Goal: Transaction & Acquisition: Download file/media

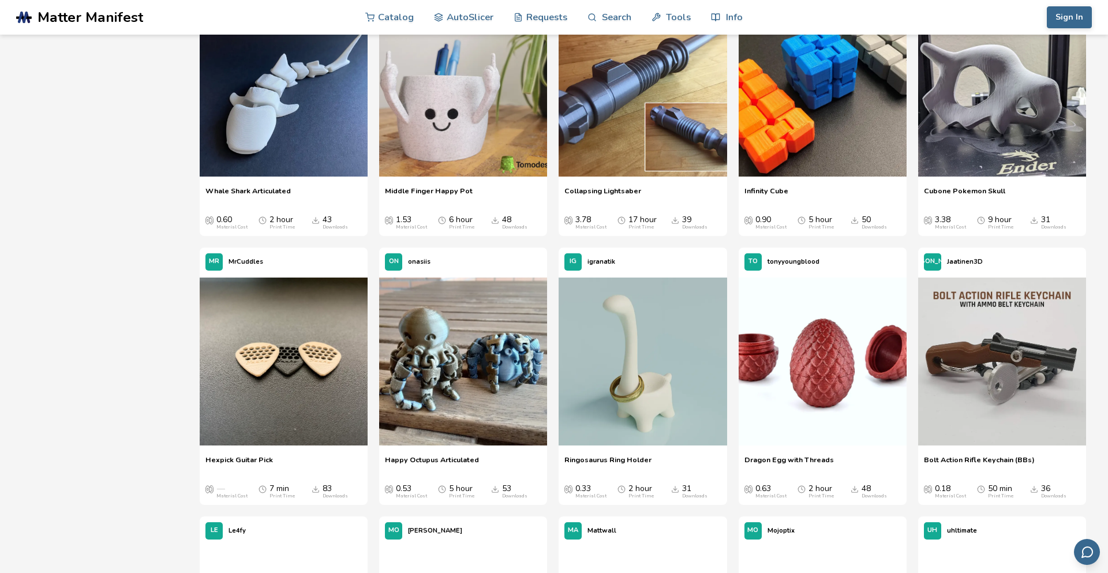
scroll to position [808, 0]
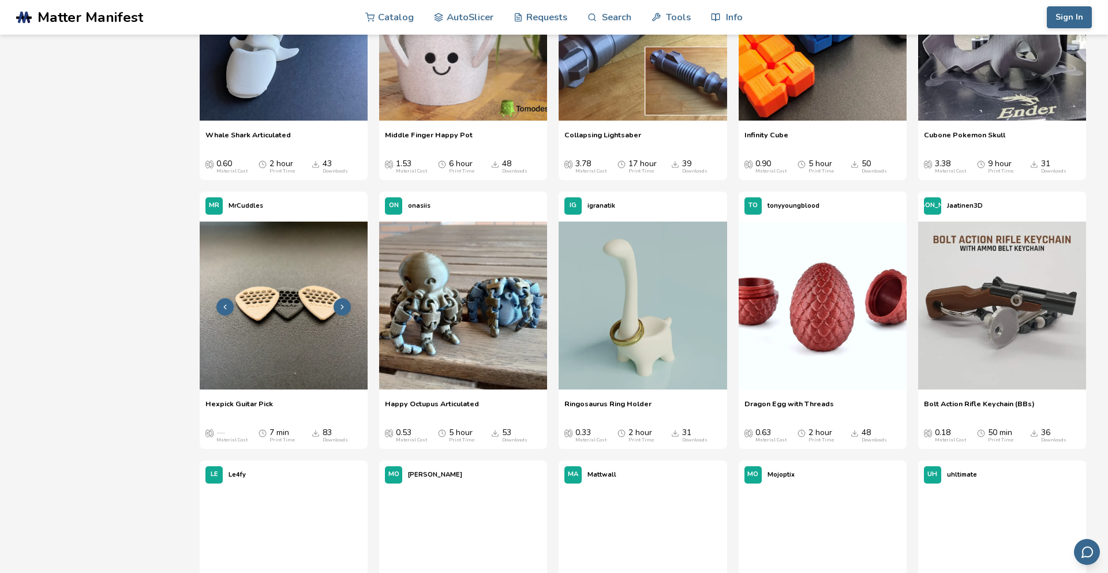
click at [308, 289] on img at bounding box center [284, 306] width 168 height 168
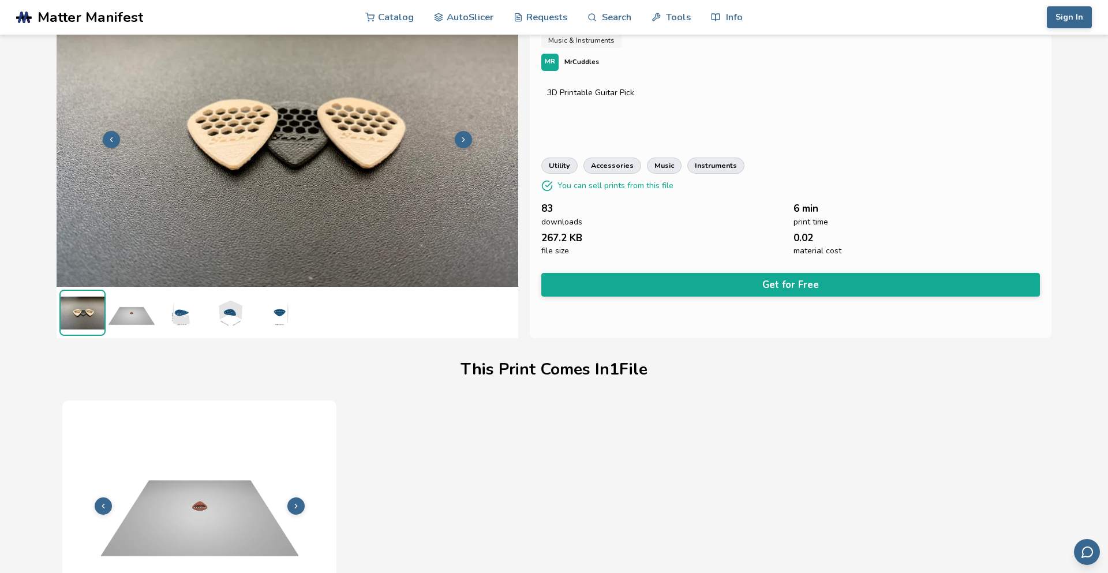
scroll to position [46, 0]
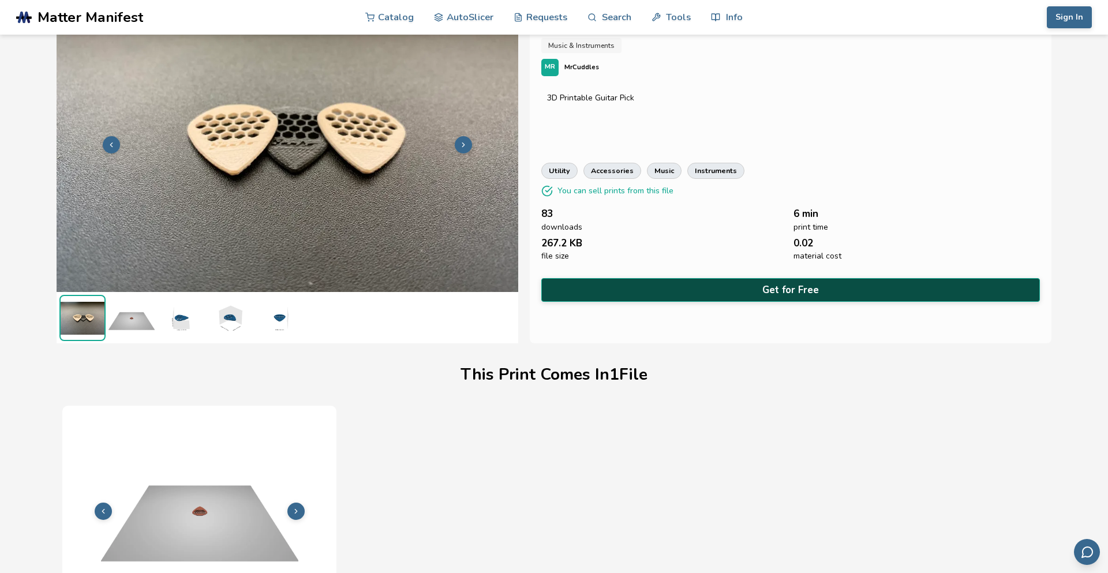
click at [1007, 293] on button "Get for Free" at bounding box center [790, 290] width 498 height 24
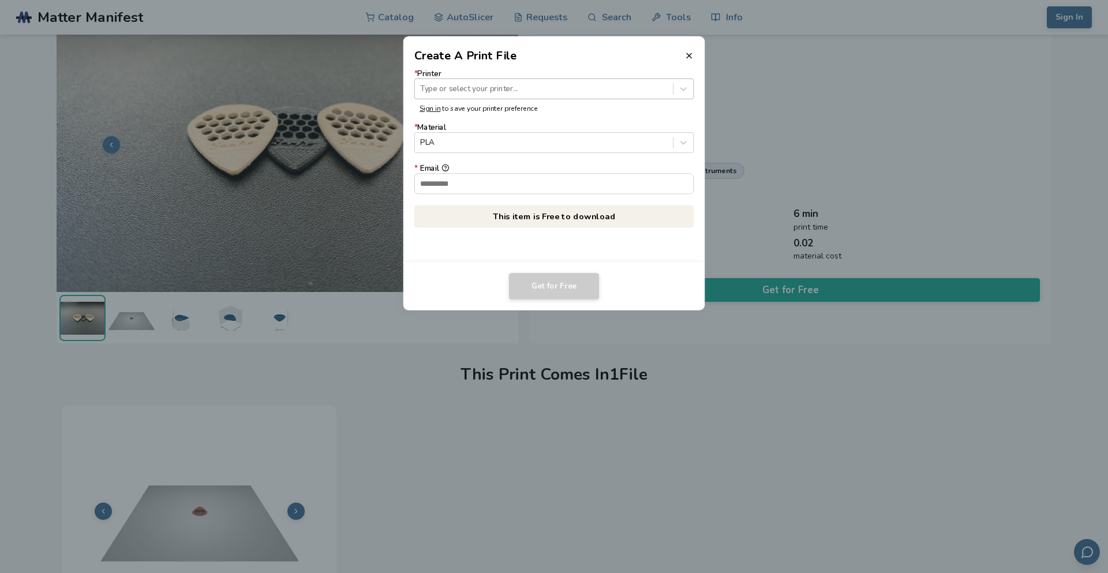
click at [665, 91] on div at bounding box center [543, 88] width 247 height 11
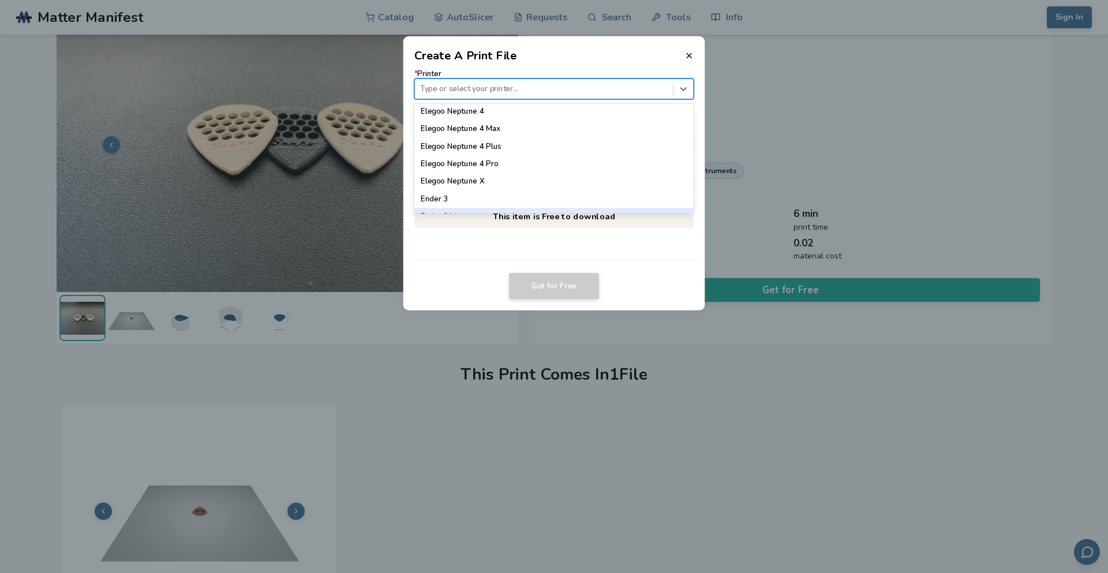
scroll to position [577, 0]
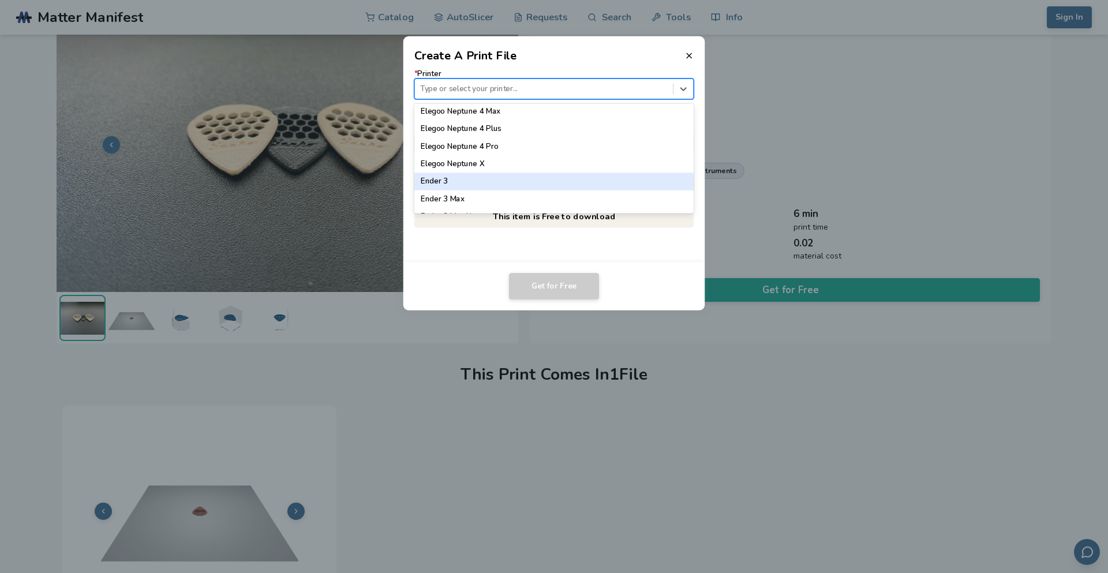
click at [587, 177] on div "Ender 3" at bounding box center [554, 181] width 280 height 17
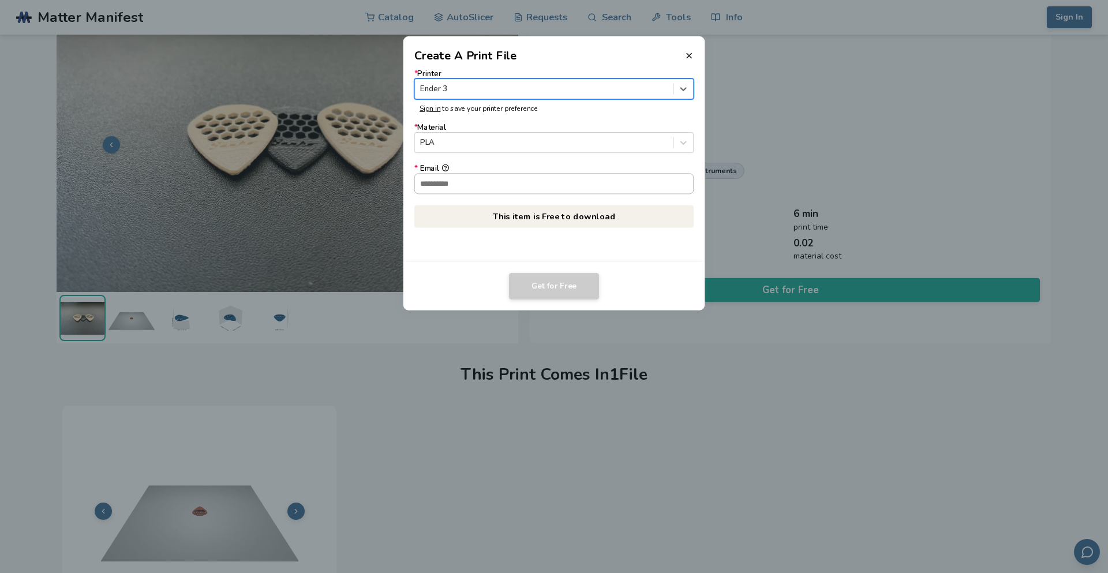
click at [580, 183] on input "* Email" at bounding box center [554, 184] width 279 height 20
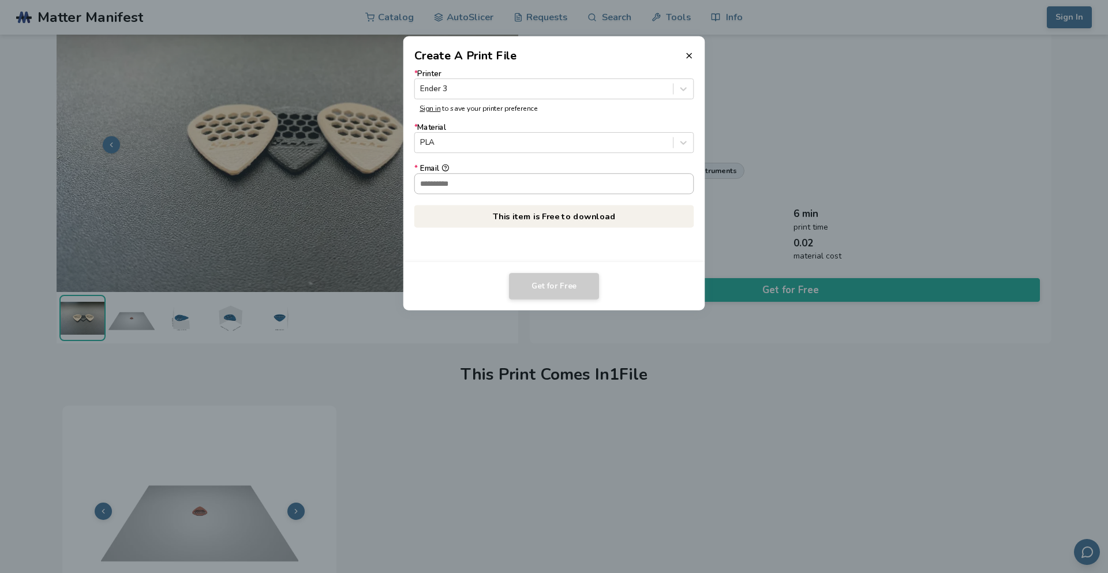
type input "**********"
click at [569, 283] on button "Get for Free" at bounding box center [554, 286] width 90 height 27
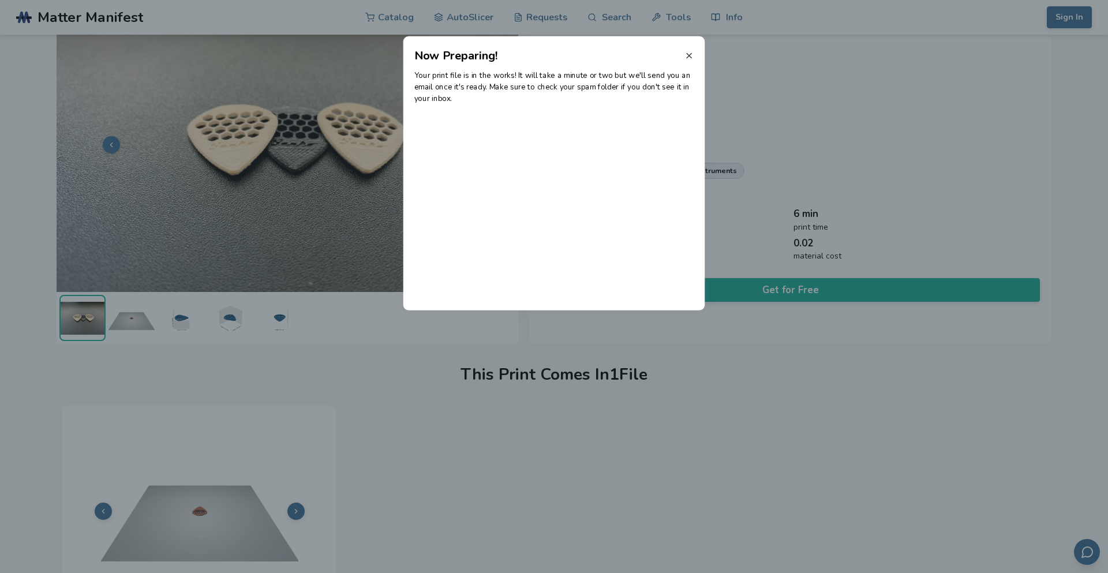
click at [688, 57] on icon at bounding box center [688, 55] width 9 height 9
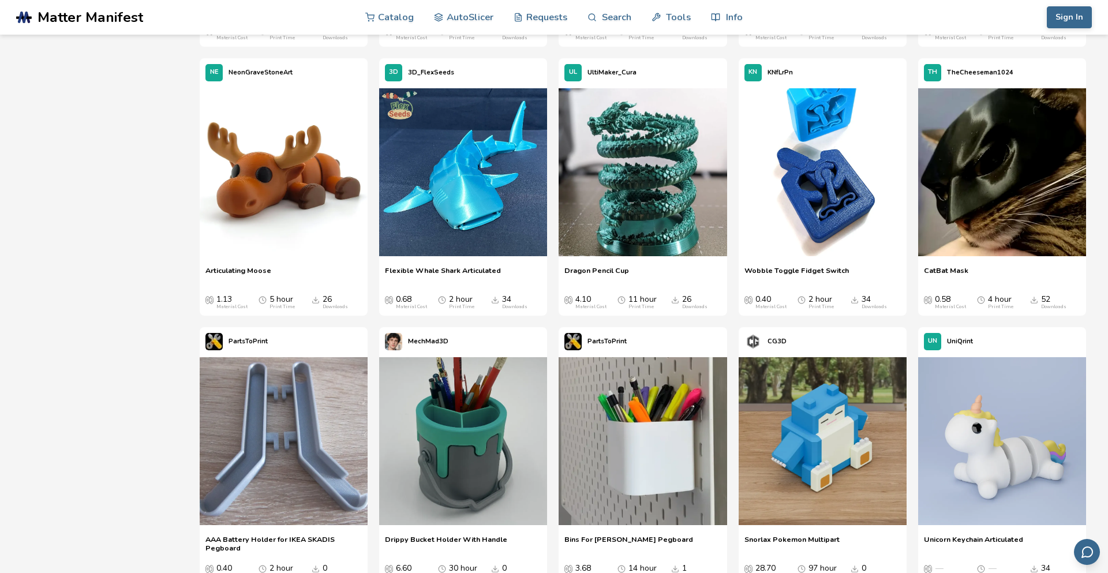
scroll to position [1460, 0]
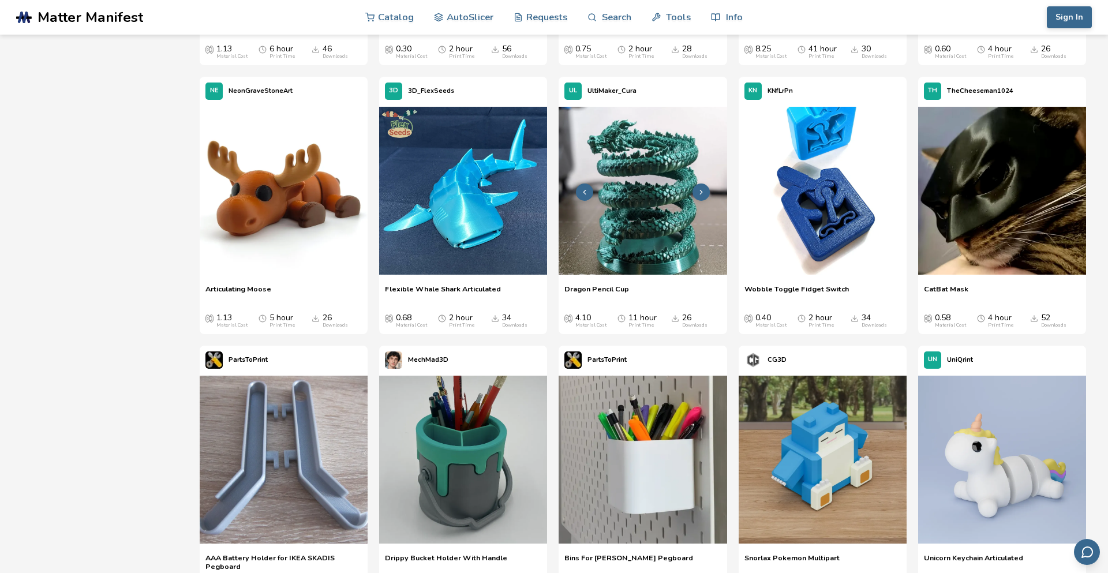
click at [659, 167] on img at bounding box center [642, 191] width 168 height 168
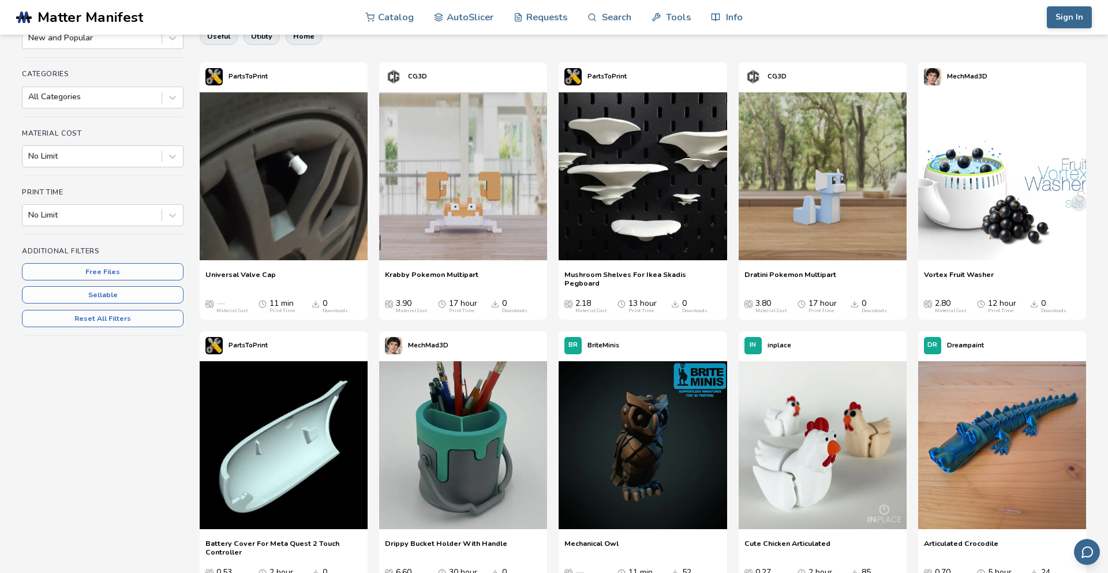
scroll to position [237, 0]
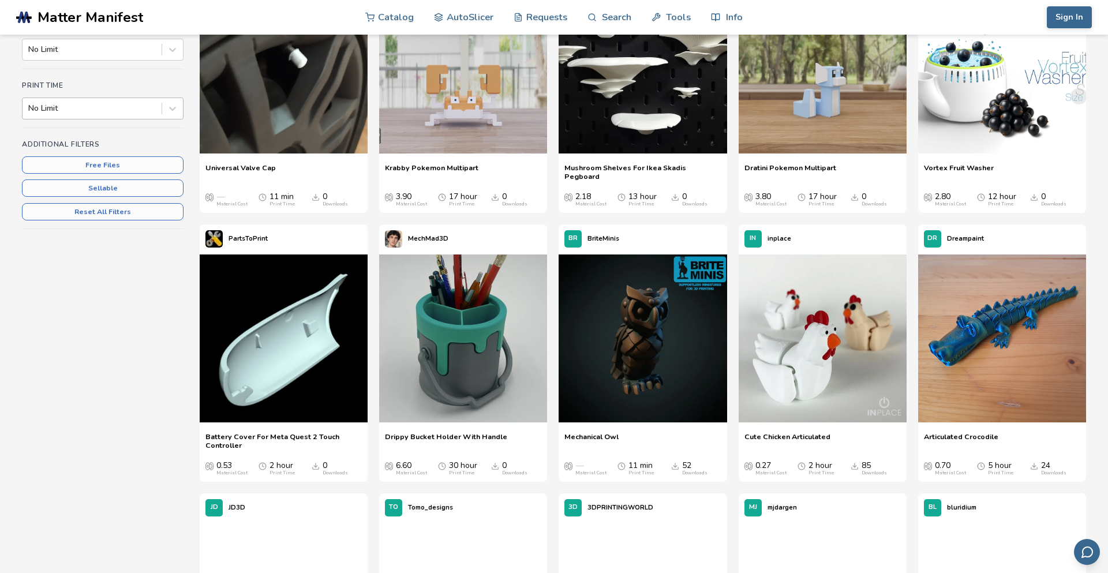
click at [135, 110] on div at bounding box center [91, 109] width 127 height 12
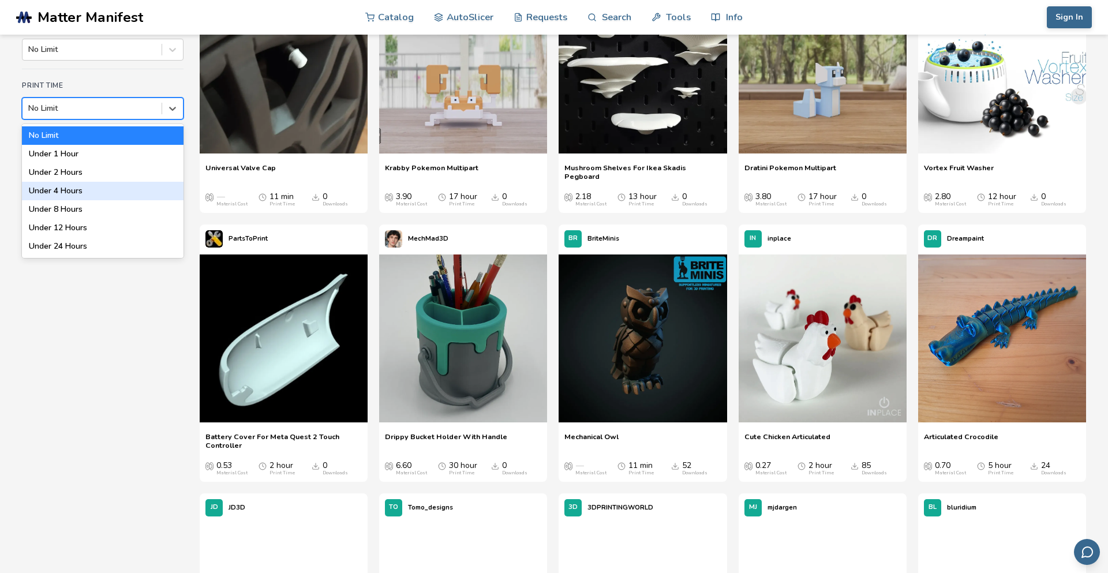
click at [88, 188] on div "Under 4 Hours" at bounding box center [103, 191] width 162 height 18
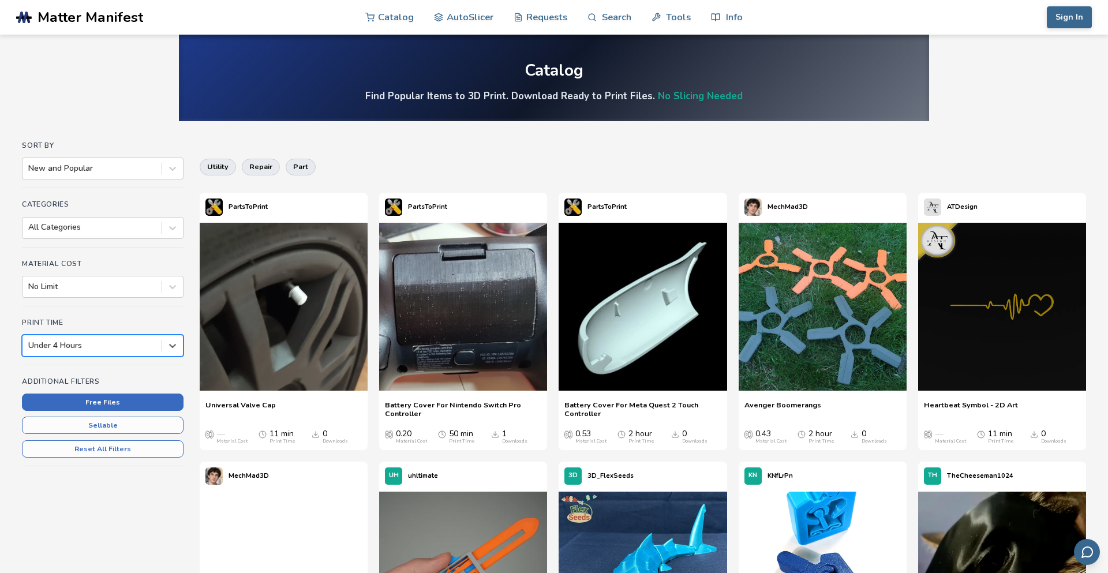
click at [115, 401] on button "Free Files" at bounding box center [103, 401] width 162 height 17
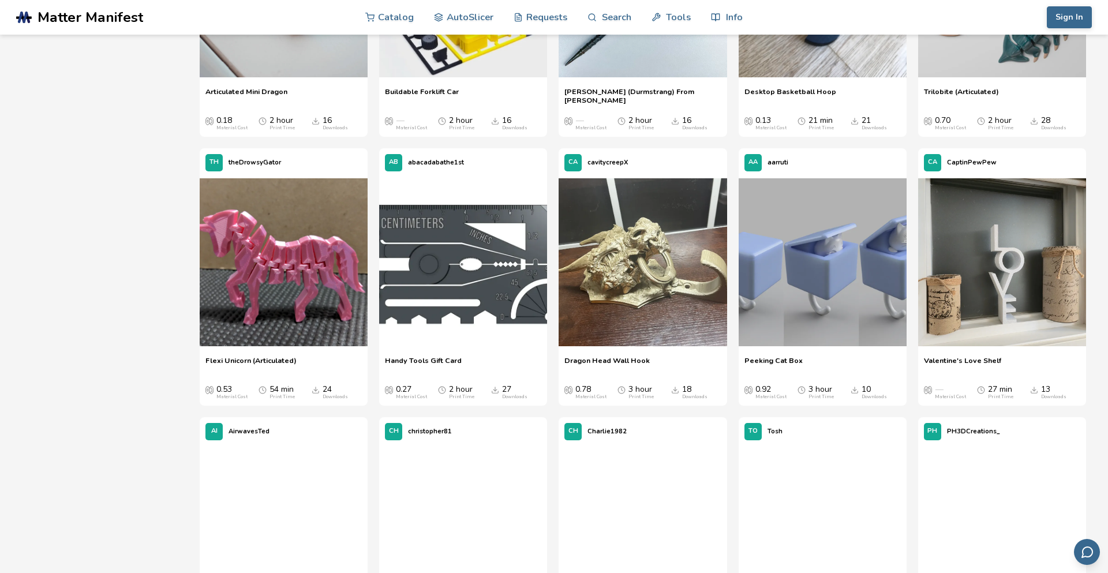
scroll to position [854, 0]
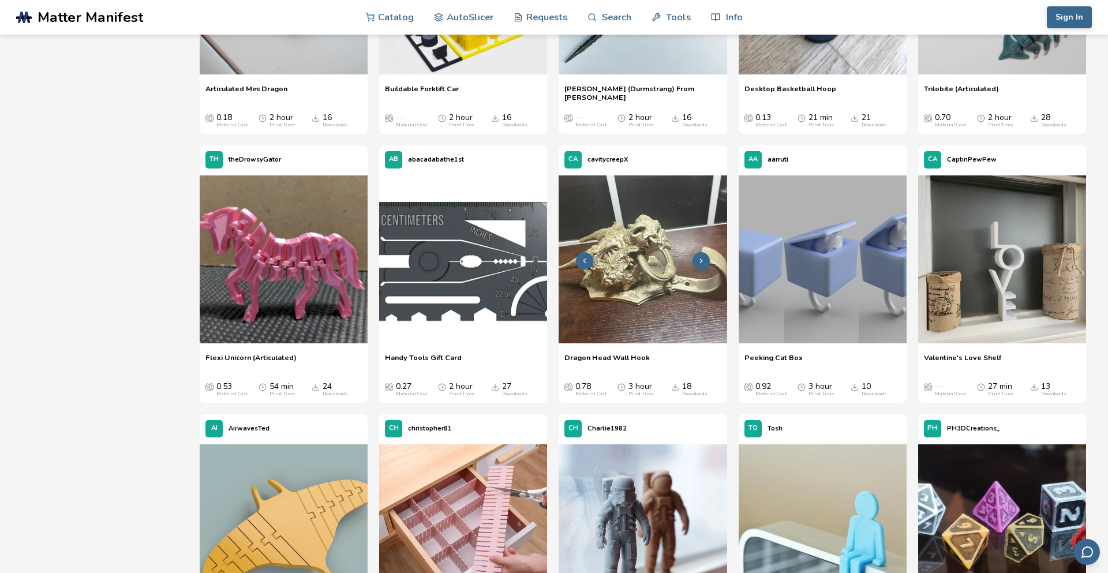
click at [666, 240] on img at bounding box center [642, 259] width 168 height 168
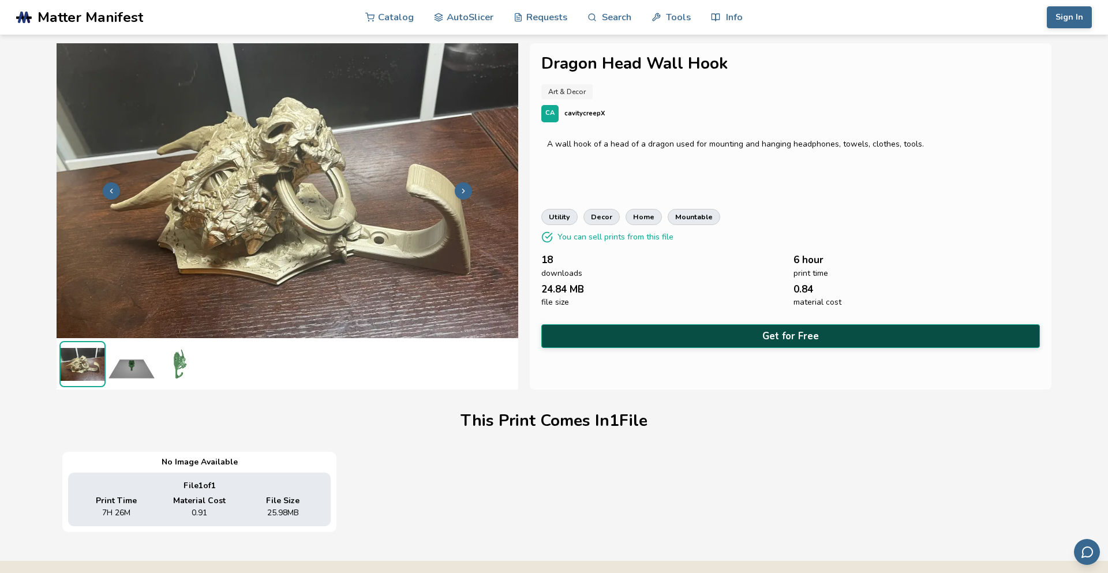
click at [703, 326] on button "Get for Free" at bounding box center [790, 336] width 498 height 24
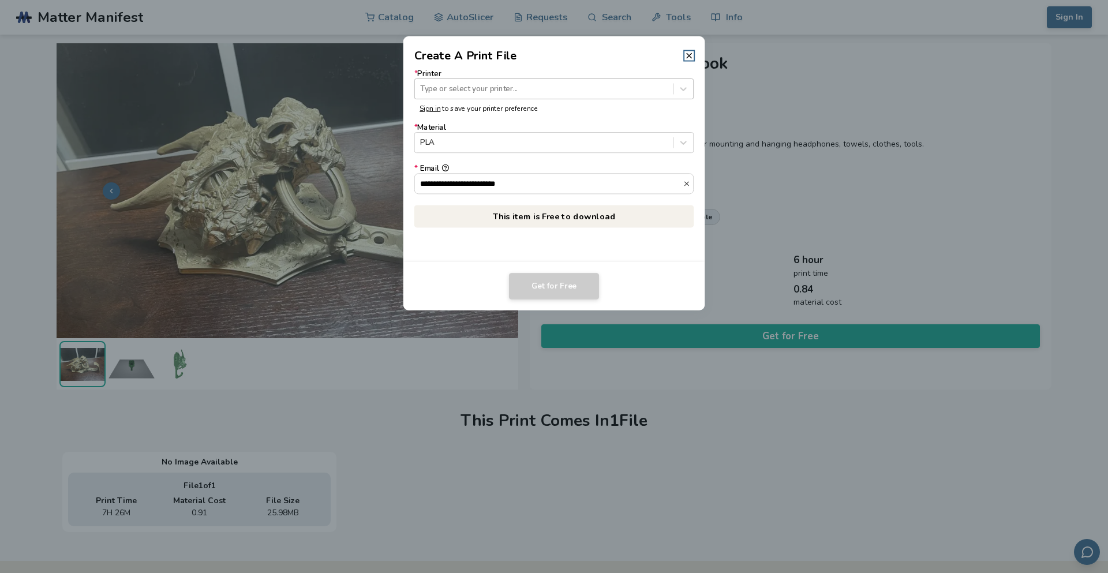
click at [622, 84] on div at bounding box center [543, 88] width 247 height 11
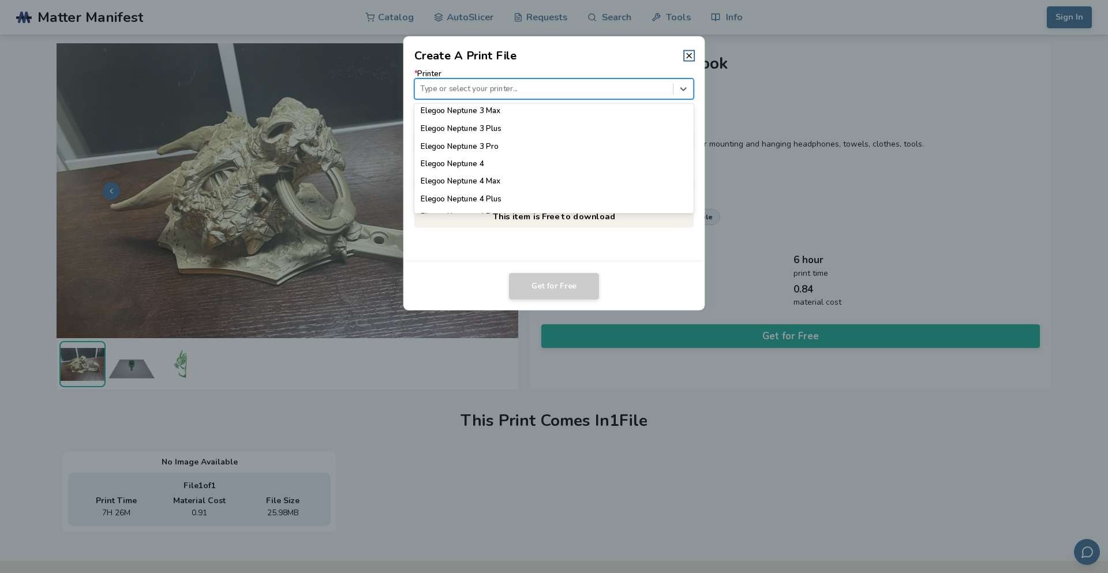
scroll to position [596, 0]
click at [469, 158] on div "Ender 3" at bounding box center [554, 163] width 280 height 17
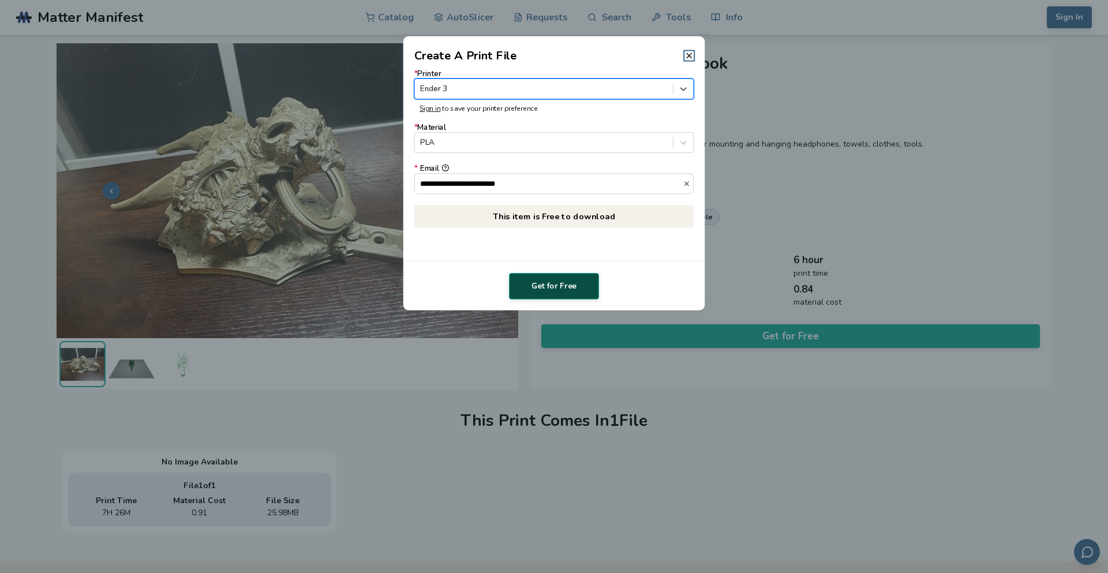
click at [564, 284] on button "Get for Free" at bounding box center [554, 286] width 90 height 27
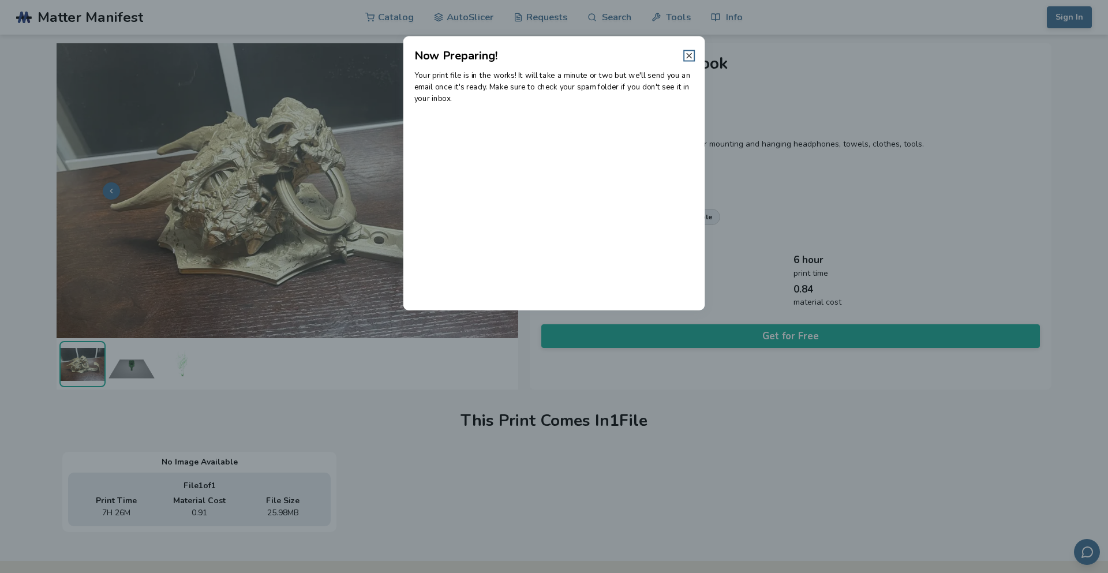
click at [687, 57] on line at bounding box center [688, 55] width 5 height 5
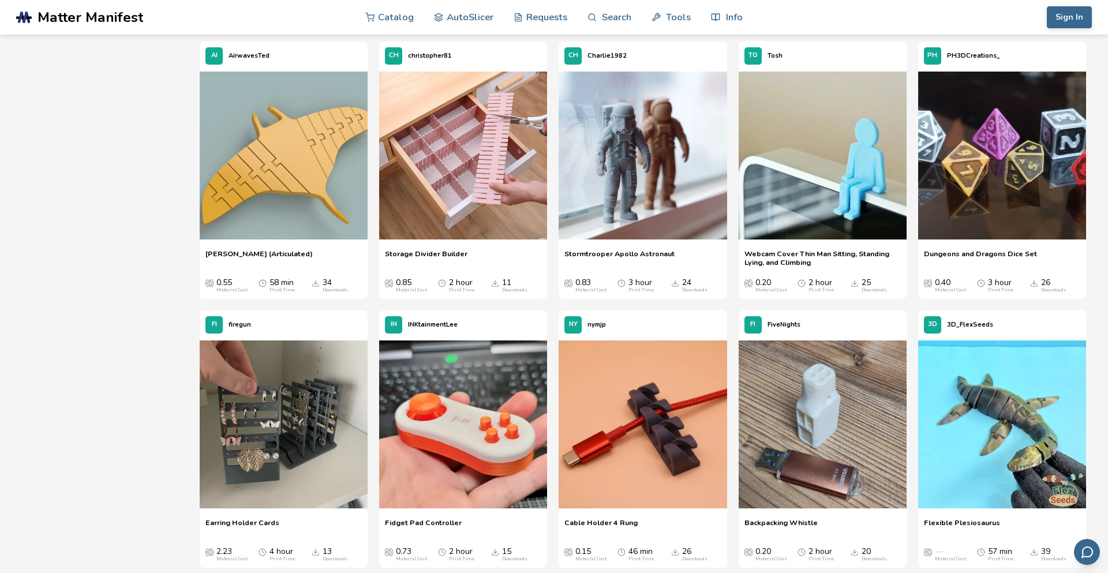
scroll to position [1229, 0]
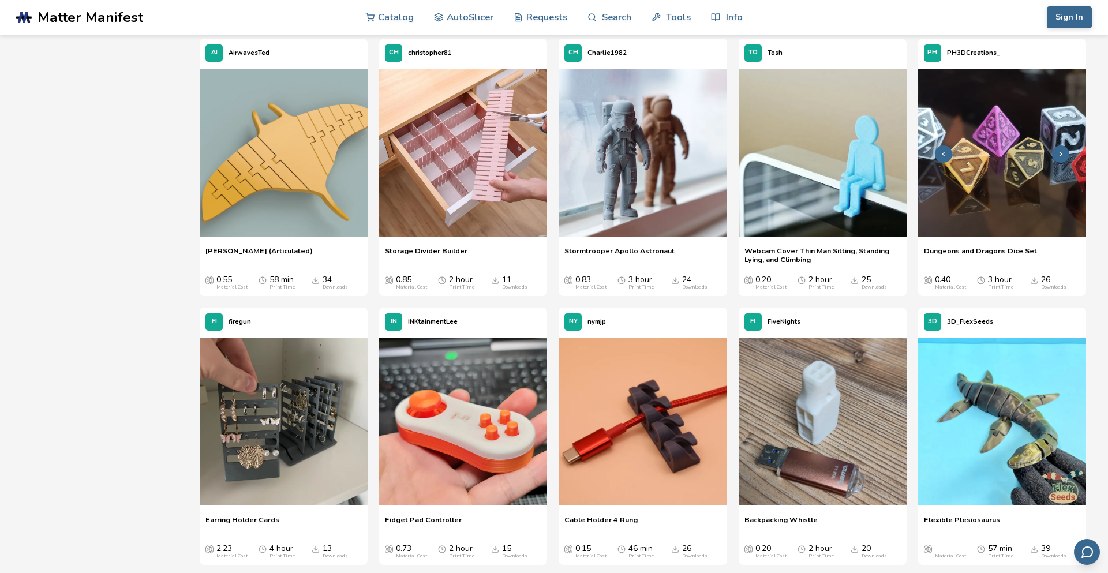
click at [992, 205] on img at bounding box center [1002, 153] width 168 height 168
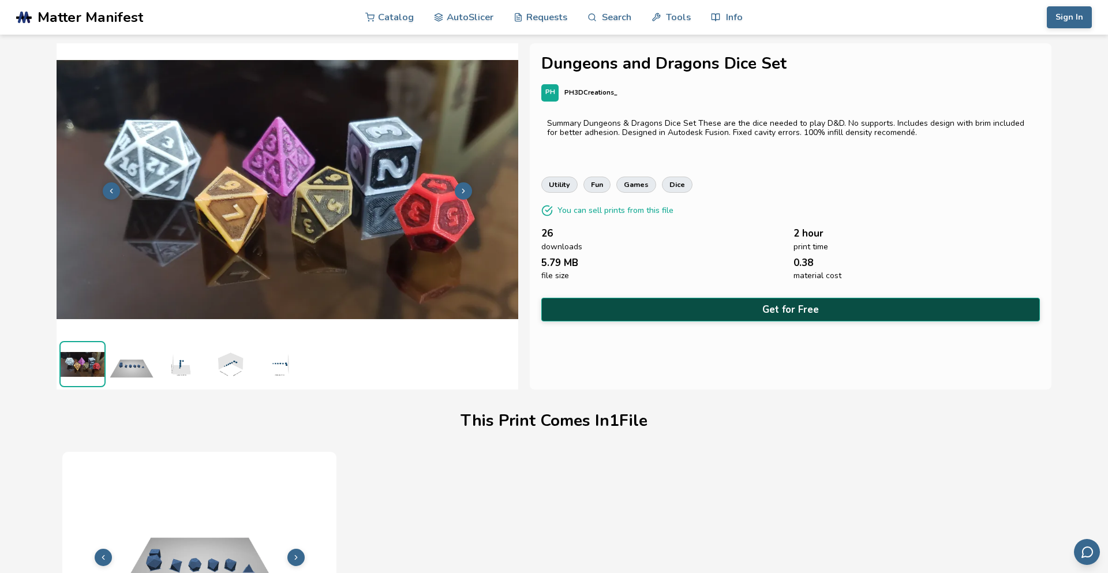
click at [737, 304] on button "Get for Free" at bounding box center [790, 310] width 498 height 24
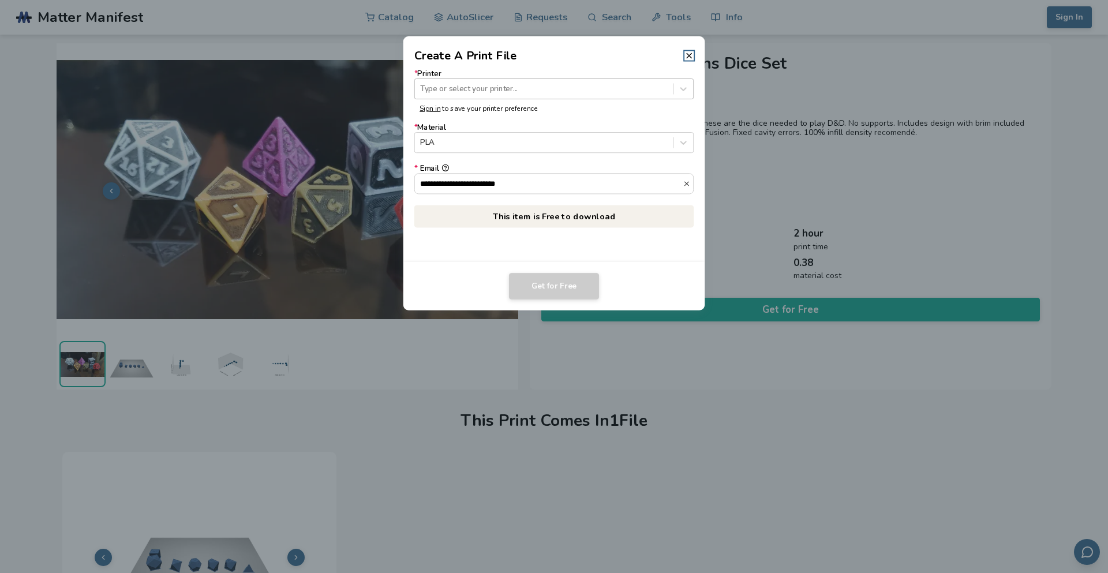
click at [651, 85] on div at bounding box center [543, 88] width 247 height 11
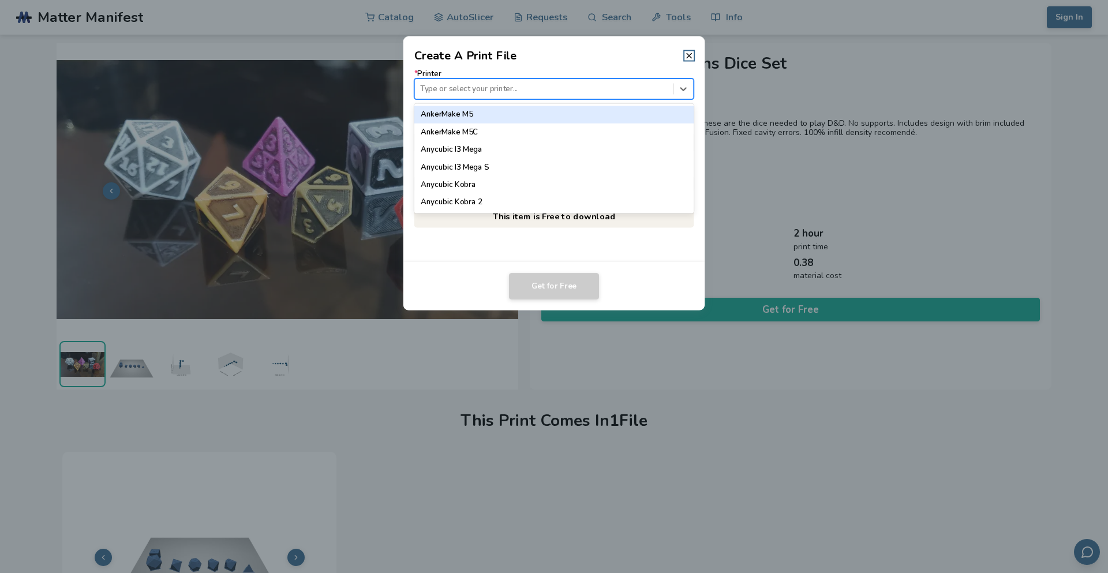
click at [651, 85] on div at bounding box center [543, 88] width 247 height 11
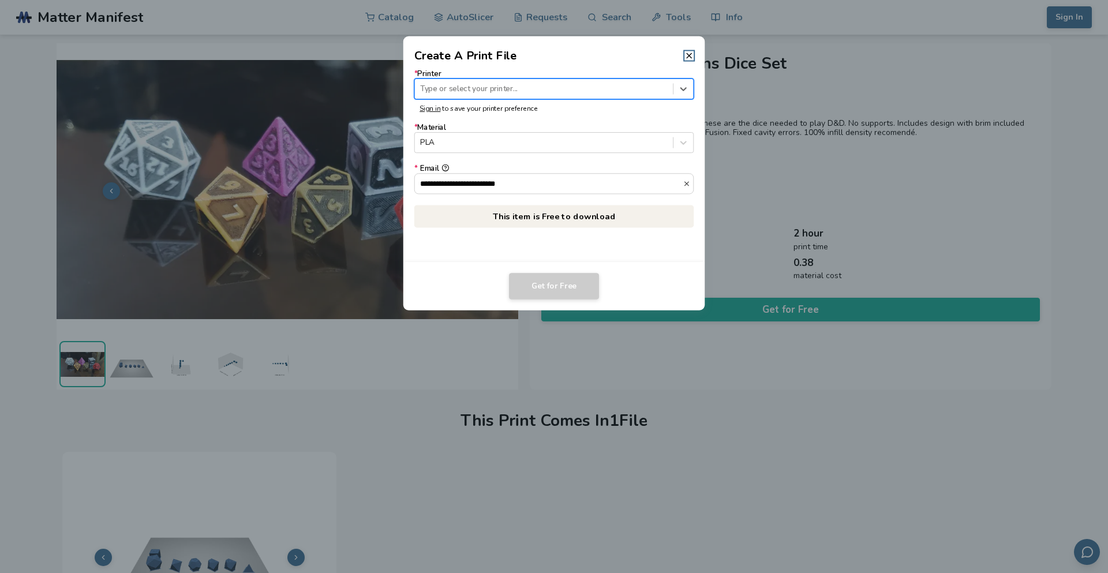
click at [628, 92] on div at bounding box center [543, 88] width 247 height 11
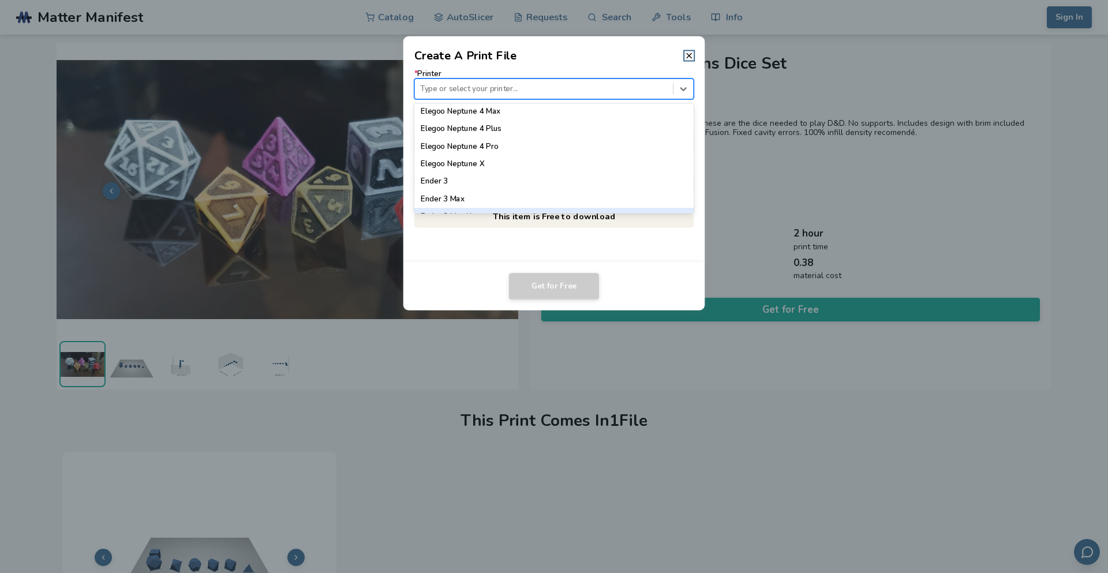
scroll to position [615, 0]
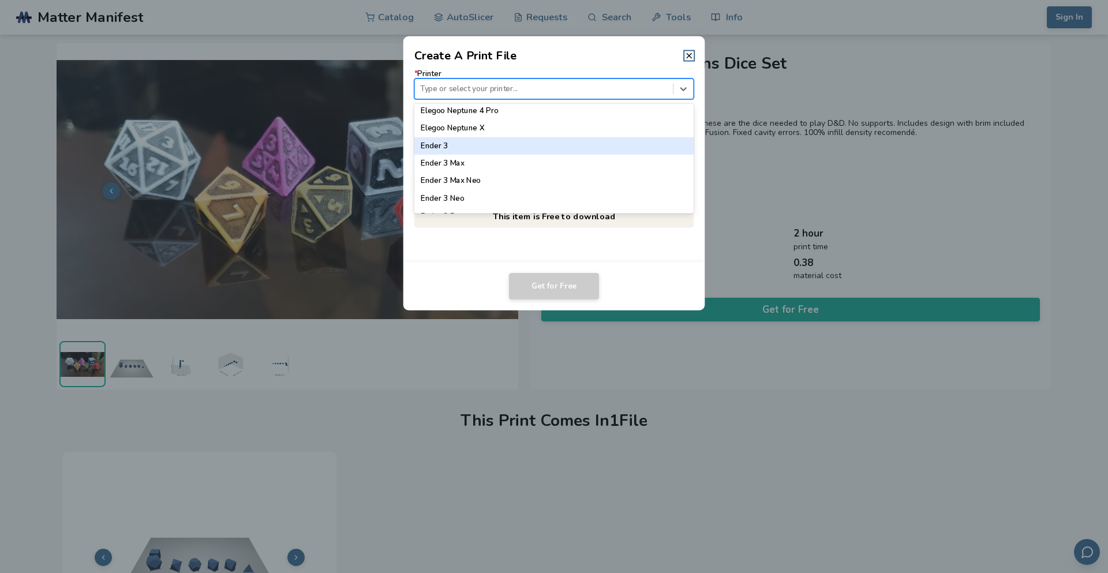
click at [461, 142] on div "Ender 3" at bounding box center [554, 145] width 280 height 17
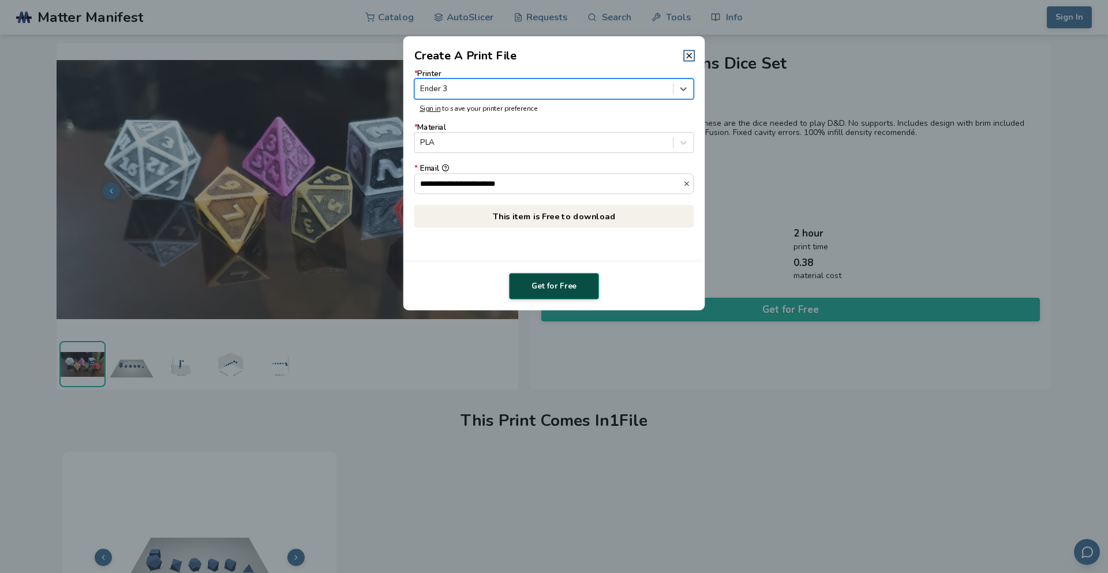
click at [563, 290] on button "Get for Free" at bounding box center [554, 286] width 90 height 27
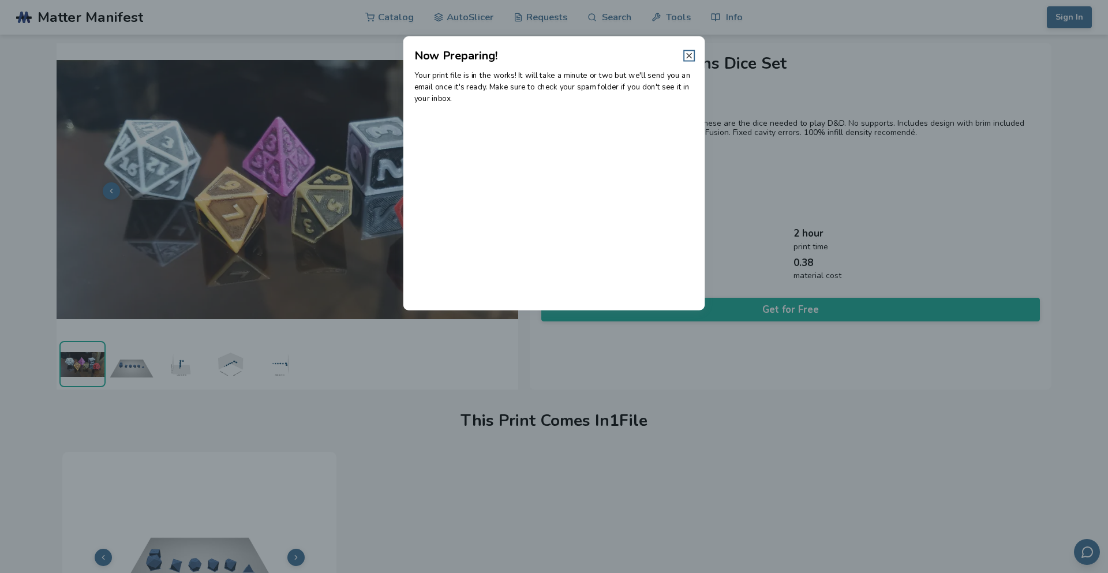
click at [692, 57] on icon at bounding box center [688, 55] width 9 height 9
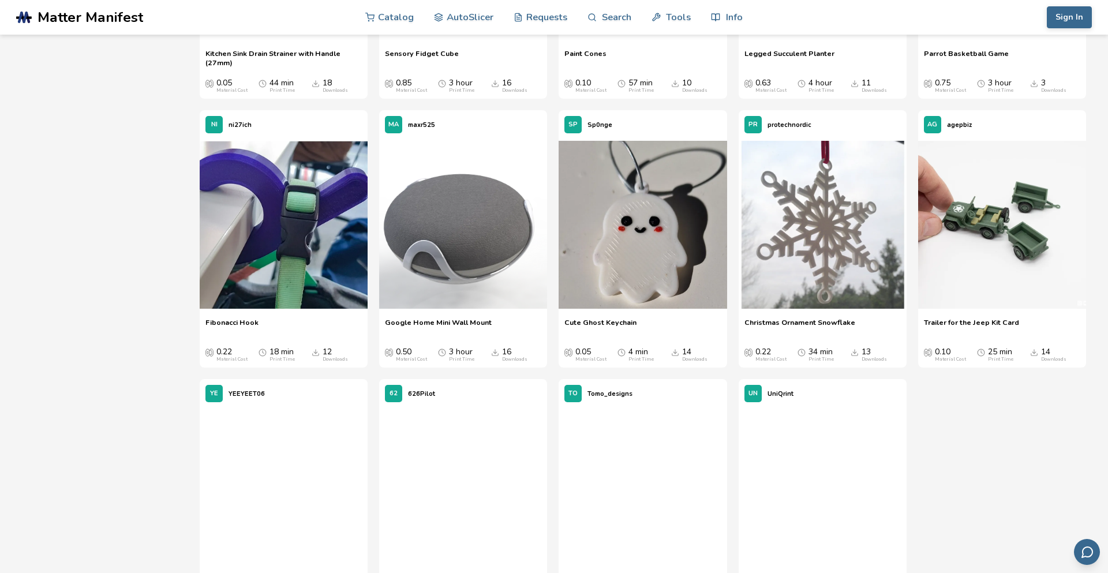
scroll to position [6560, 0]
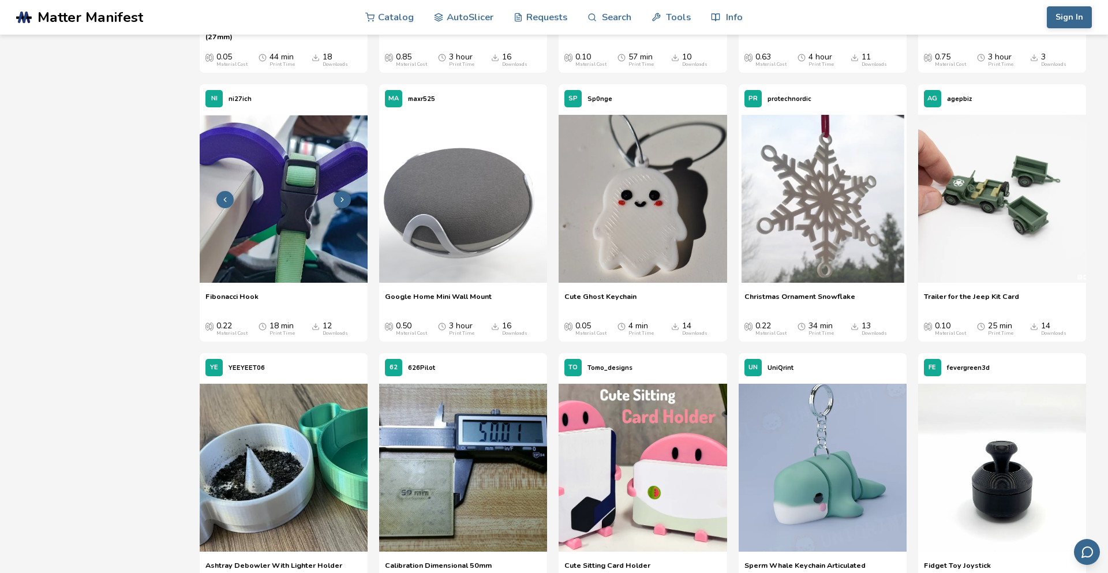
click at [344, 198] on icon at bounding box center [342, 200] width 8 height 8
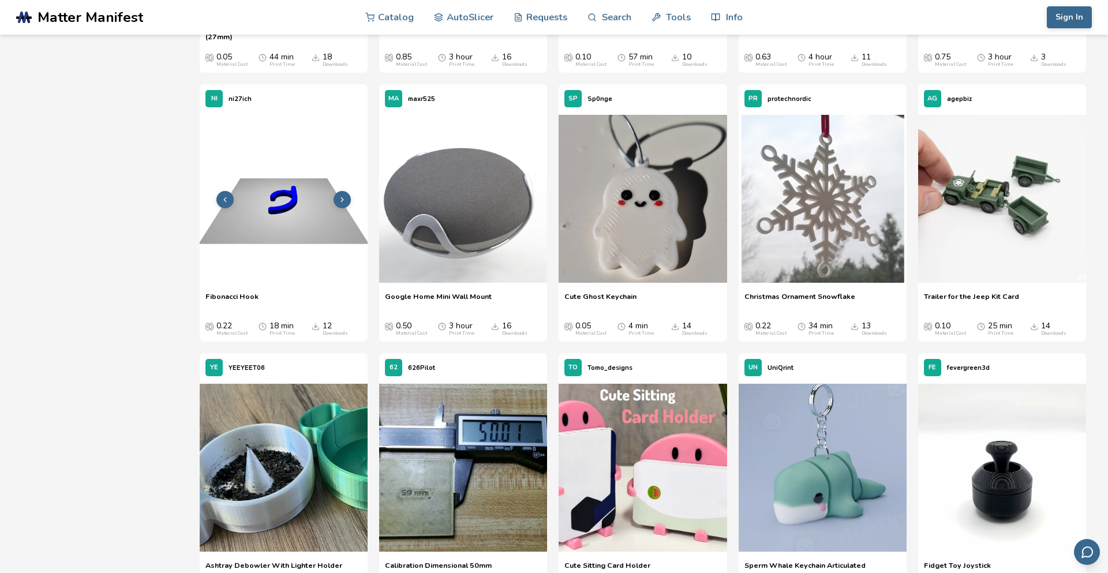
click at [342, 200] on polyline at bounding box center [343, 200] width 2 height 4
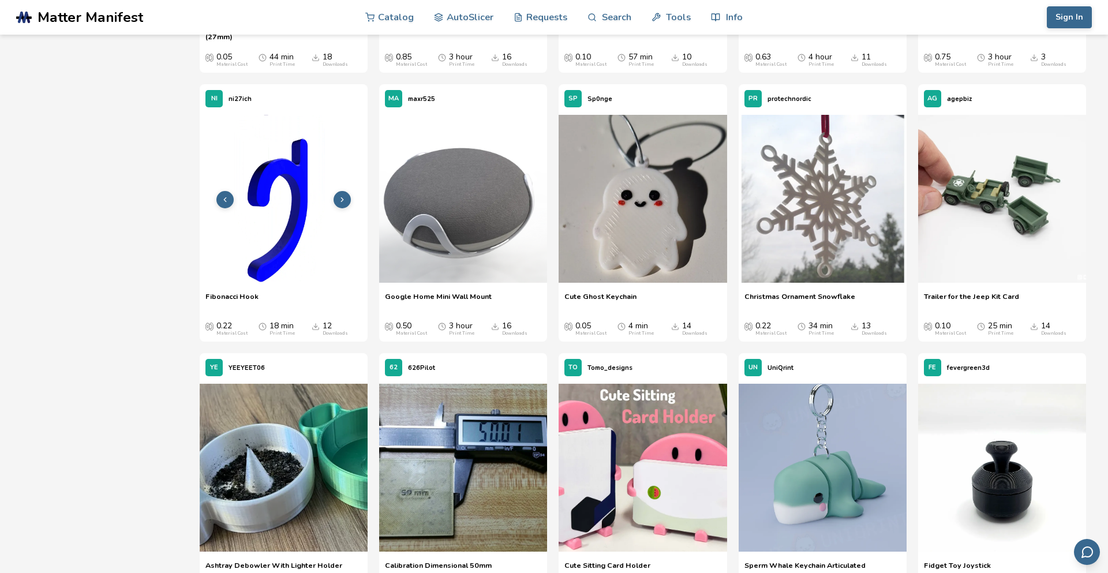
click at [342, 200] on polyline at bounding box center [343, 200] width 2 height 4
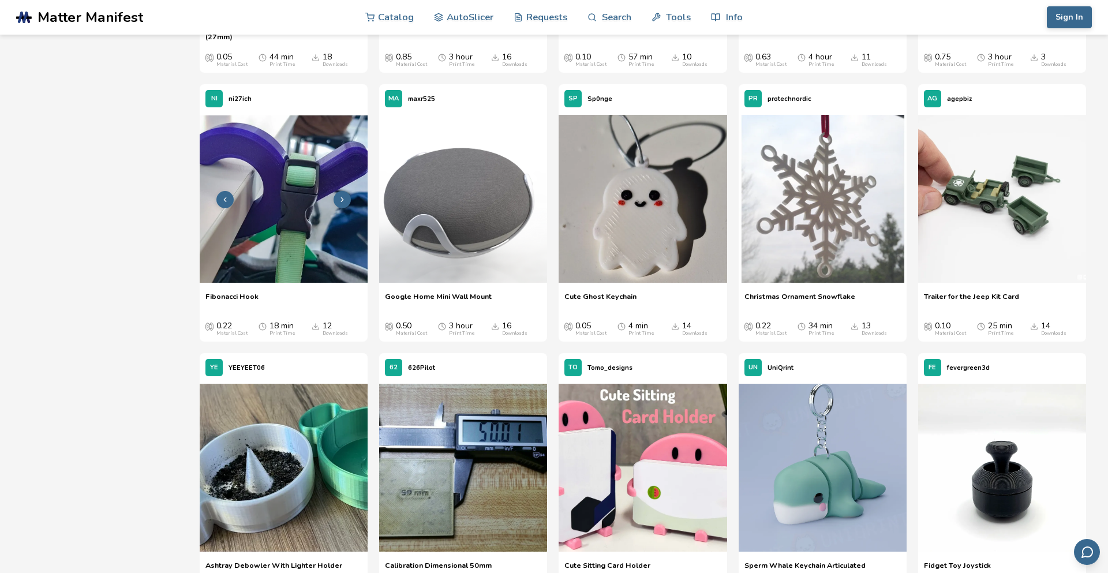
click at [292, 227] on img at bounding box center [284, 199] width 168 height 168
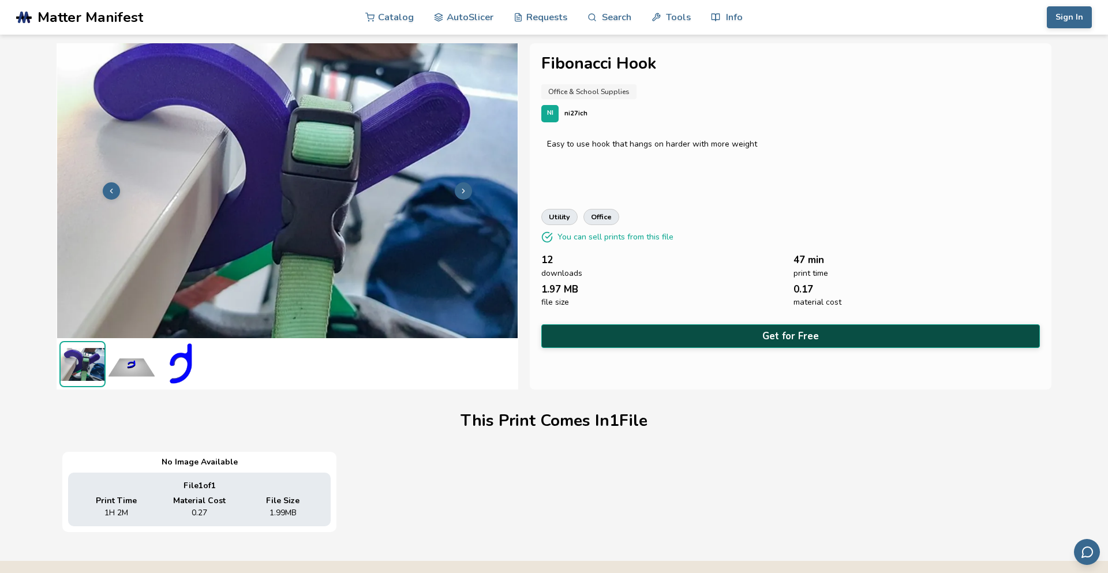
click at [708, 334] on button "Get for Free" at bounding box center [790, 336] width 498 height 24
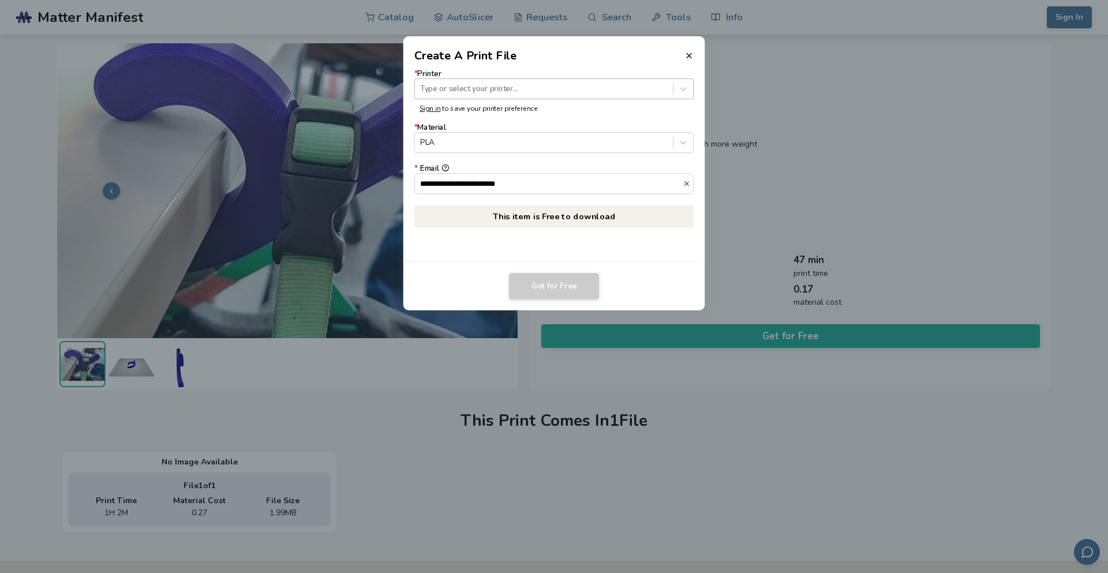
click at [624, 95] on div "Type or select your printer..." at bounding box center [544, 89] width 258 height 16
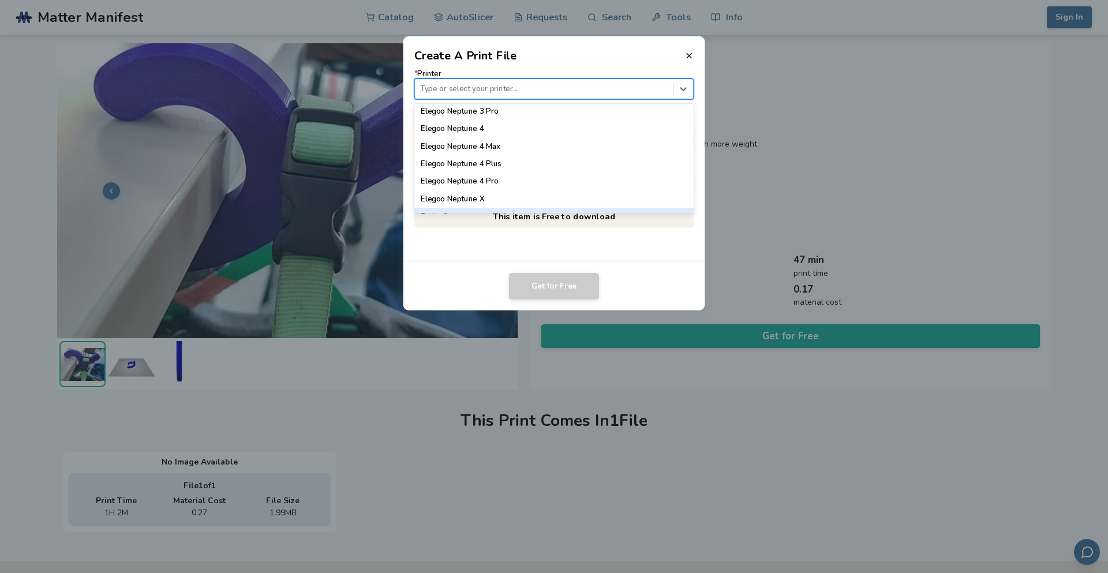
scroll to position [559, 0]
click at [474, 197] on div "Ender 3" at bounding box center [554, 198] width 280 height 17
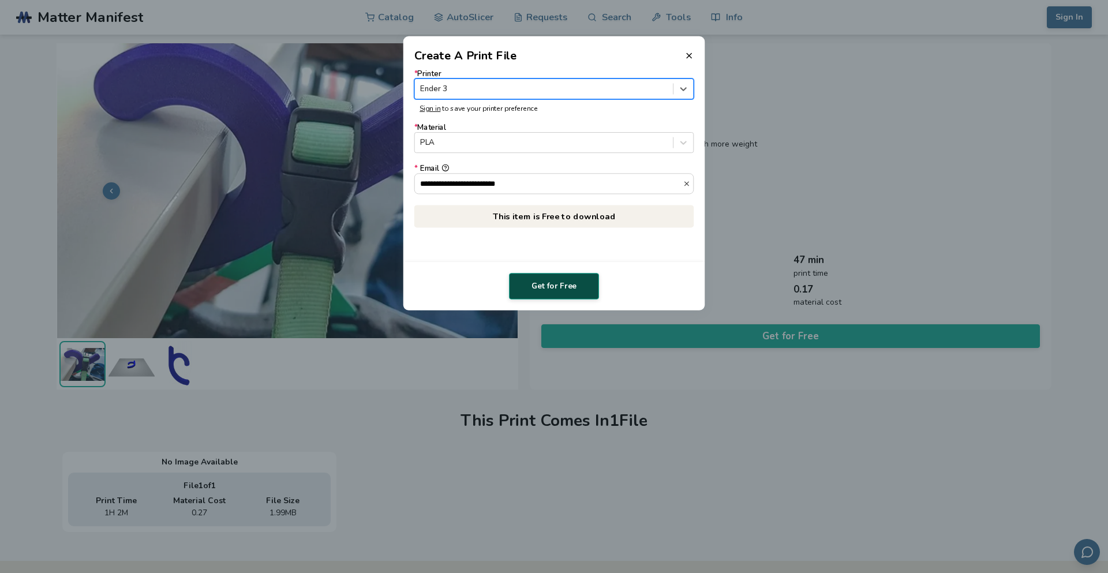
click at [551, 286] on button "Get for Free" at bounding box center [554, 286] width 90 height 27
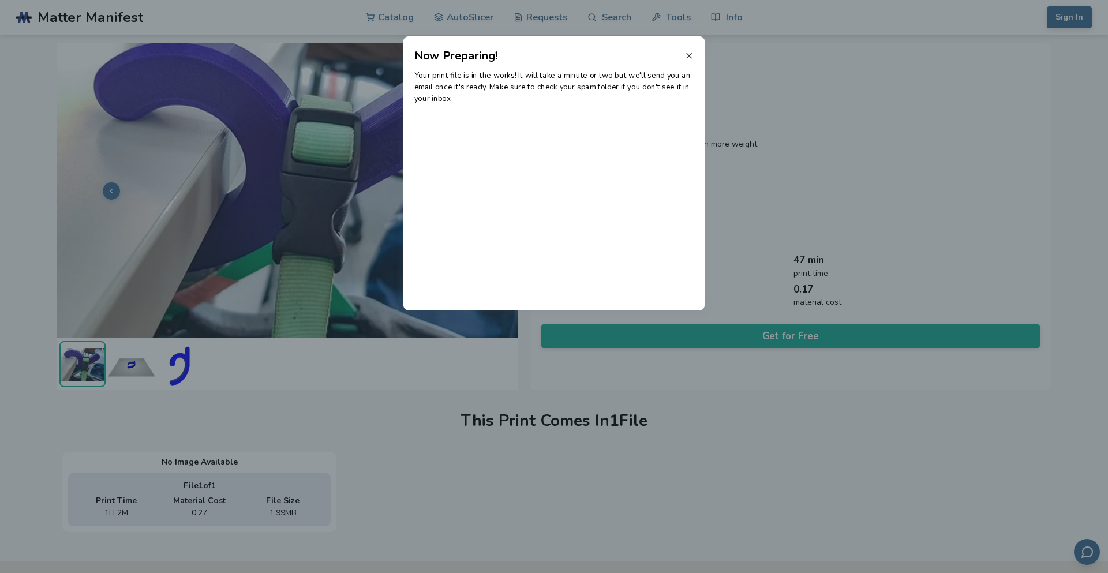
click at [691, 58] on icon at bounding box center [688, 55] width 9 height 9
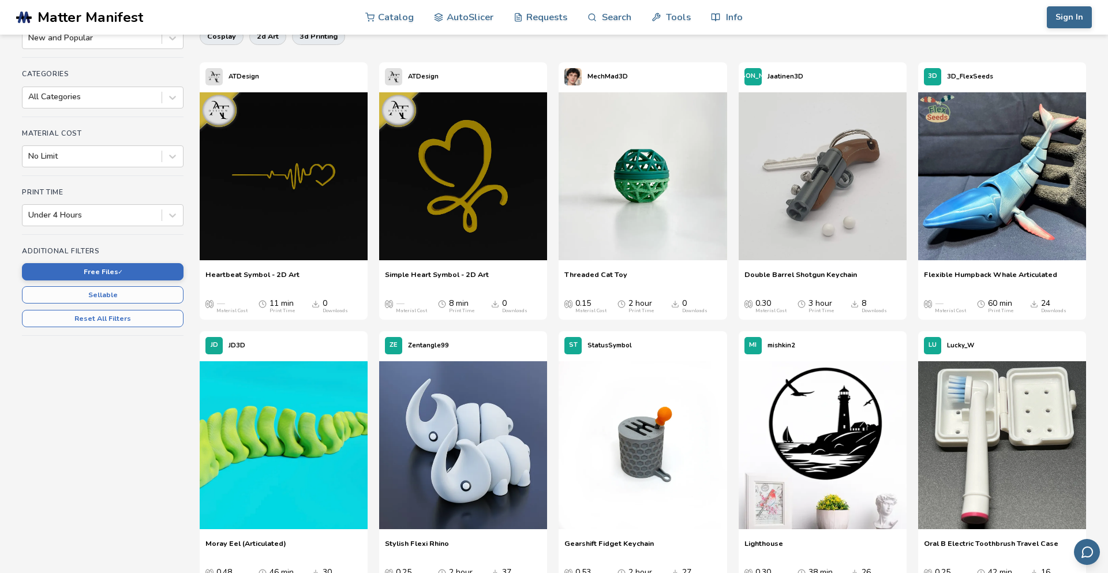
scroll to position [237, 0]
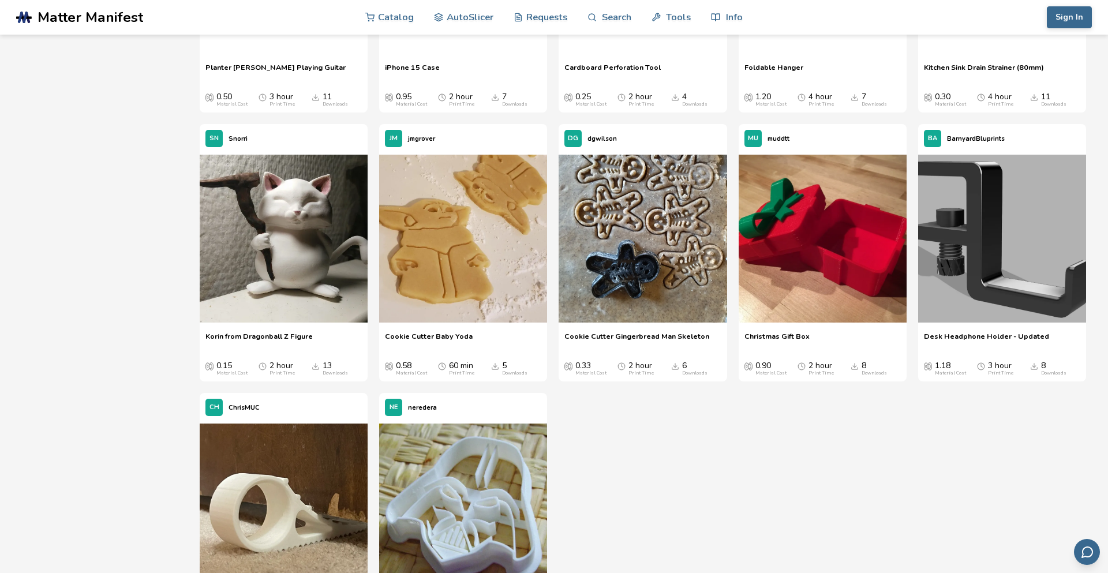
scroll to position [7667, 0]
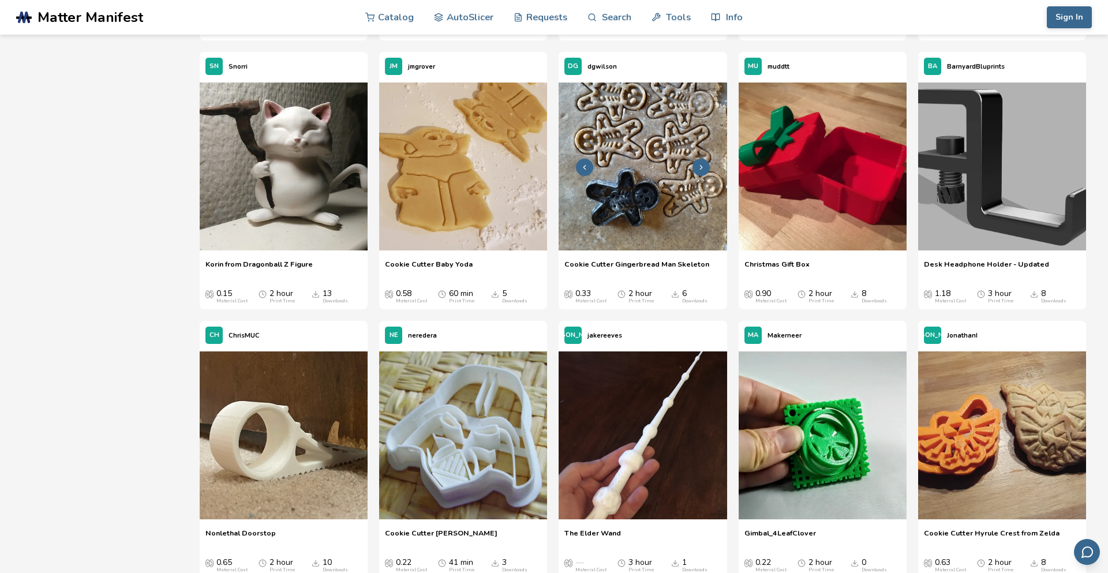
click at [612, 139] on img at bounding box center [642, 166] width 168 height 168
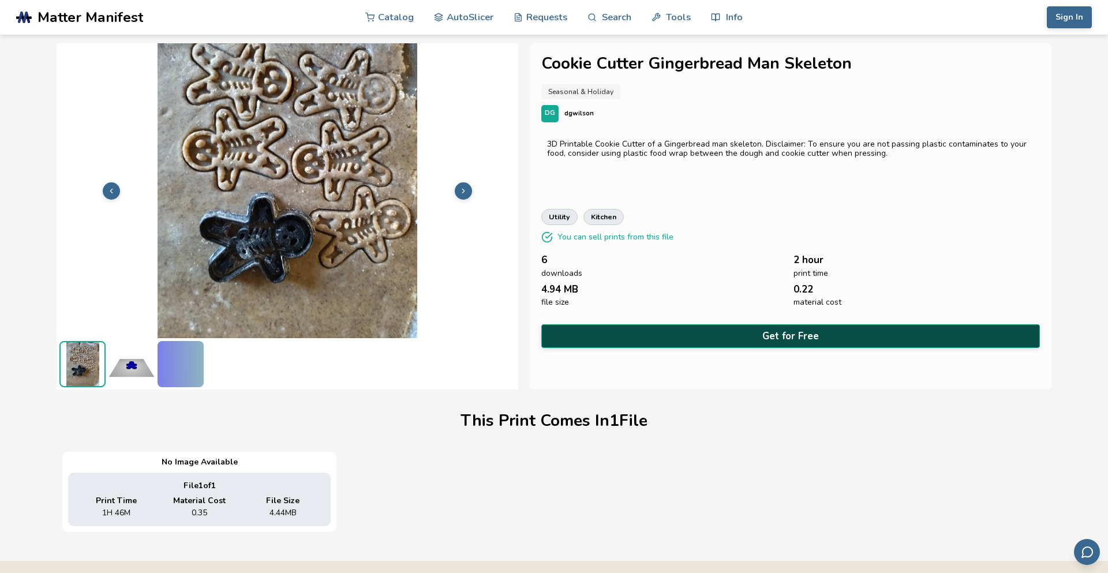
click at [718, 328] on button "Get for Free" at bounding box center [790, 336] width 498 height 24
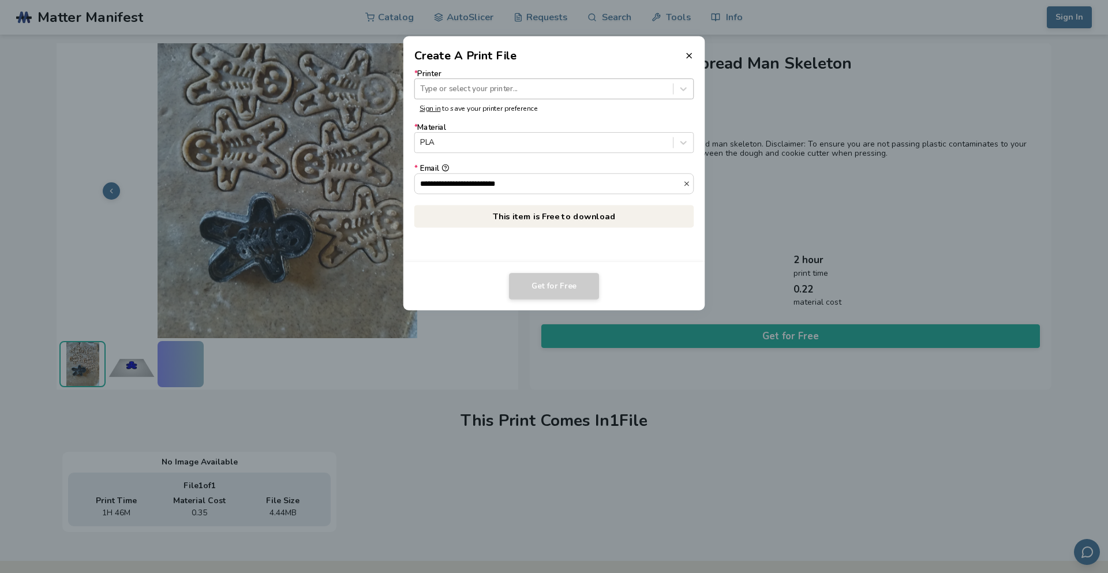
click at [607, 96] on div "Type or select your printer..." at bounding box center [544, 89] width 258 height 16
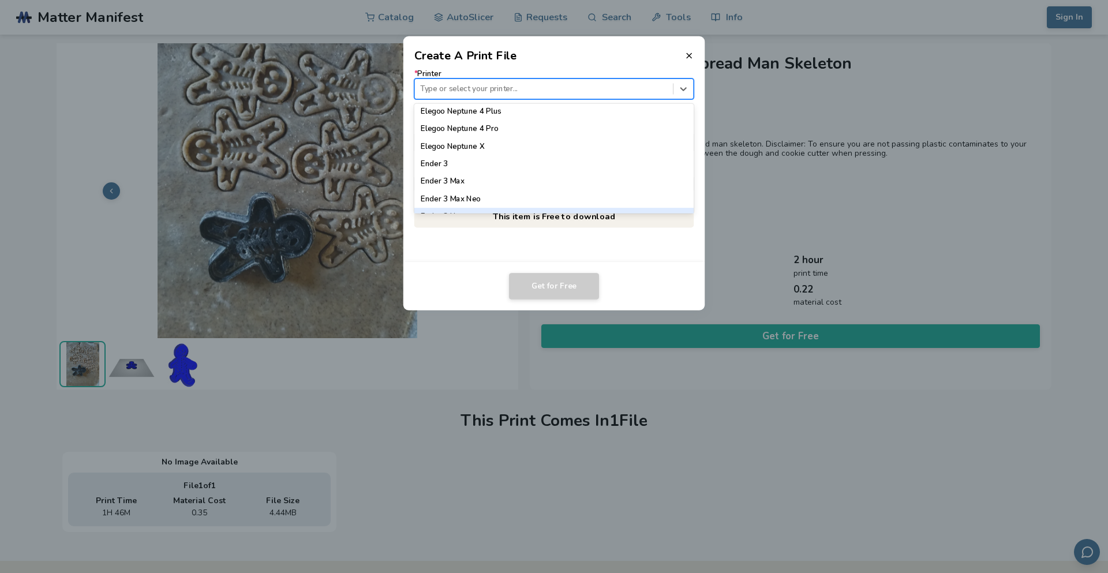
scroll to position [615, 0]
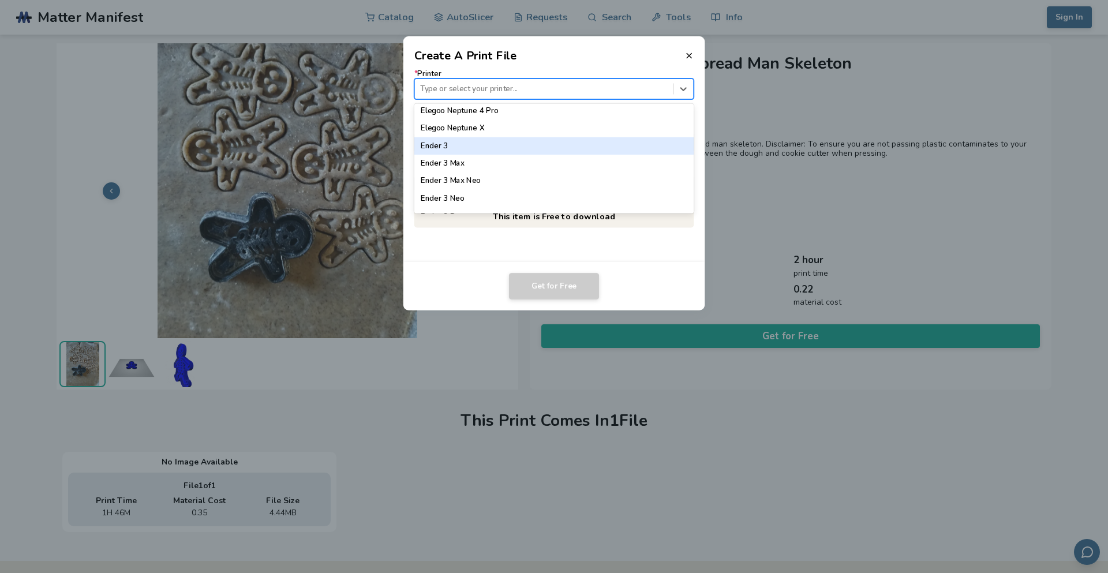
click at [450, 144] on div "Ender 3" at bounding box center [554, 145] width 280 height 17
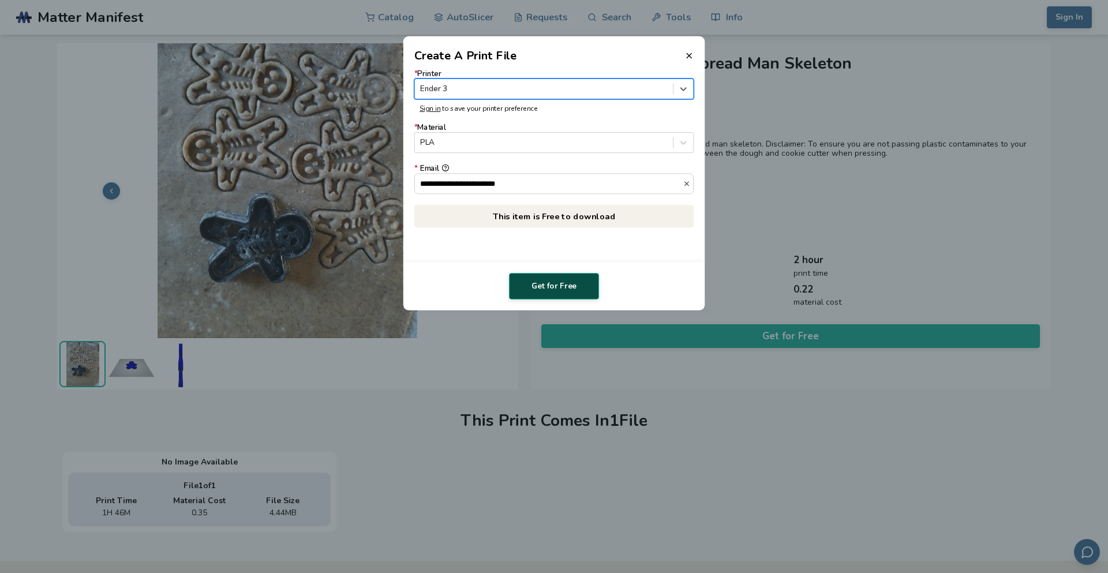
click at [575, 285] on button "Get for Free" at bounding box center [554, 286] width 90 height 27
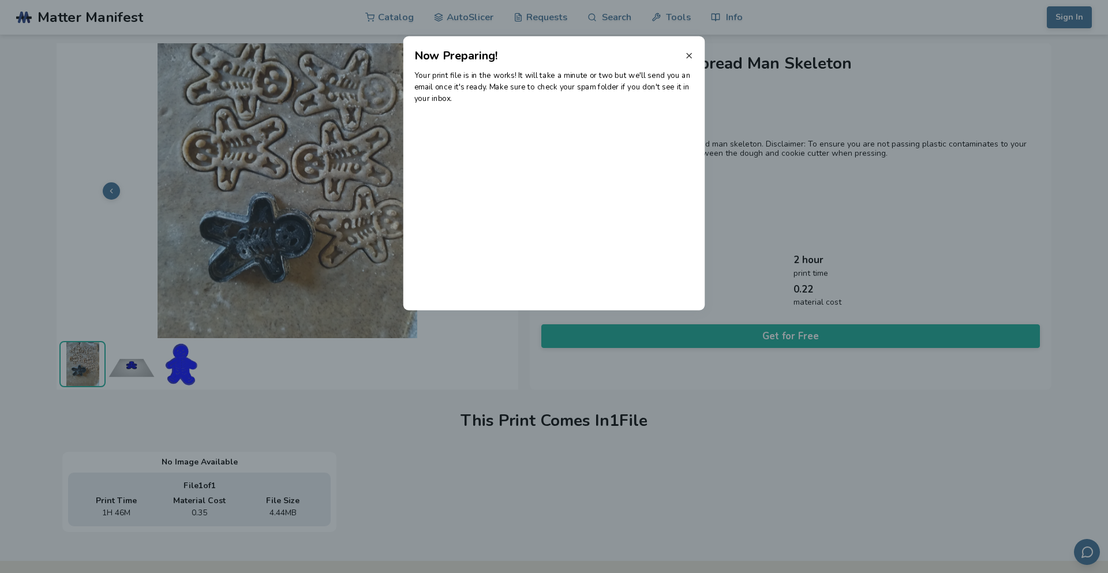
click at [687, 56] on icon at bounding box center [688, 55] width 9 height 9
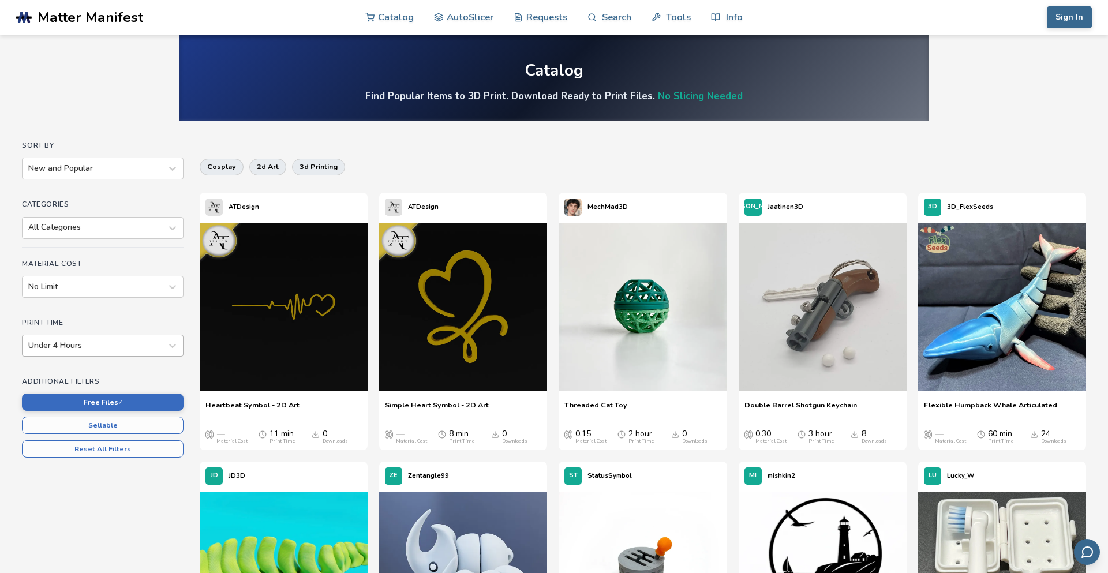
click at [136, 344] on div at bounding box center [91, 346] width 127 height 12
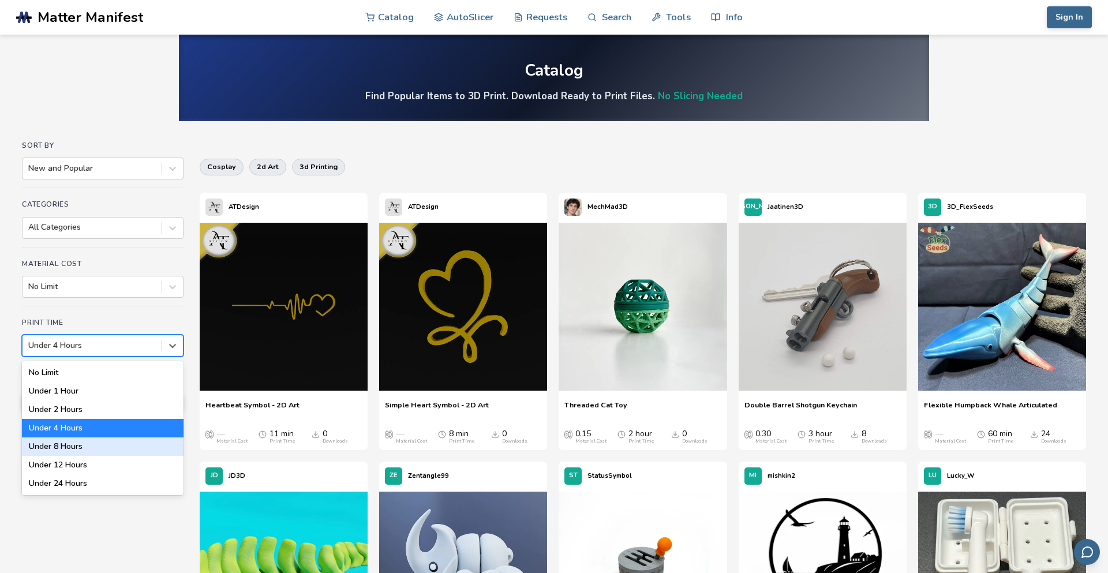
click at [102, 448] on div "Under 8 Hours" at bounding box center [103, 446] width 162 height 18
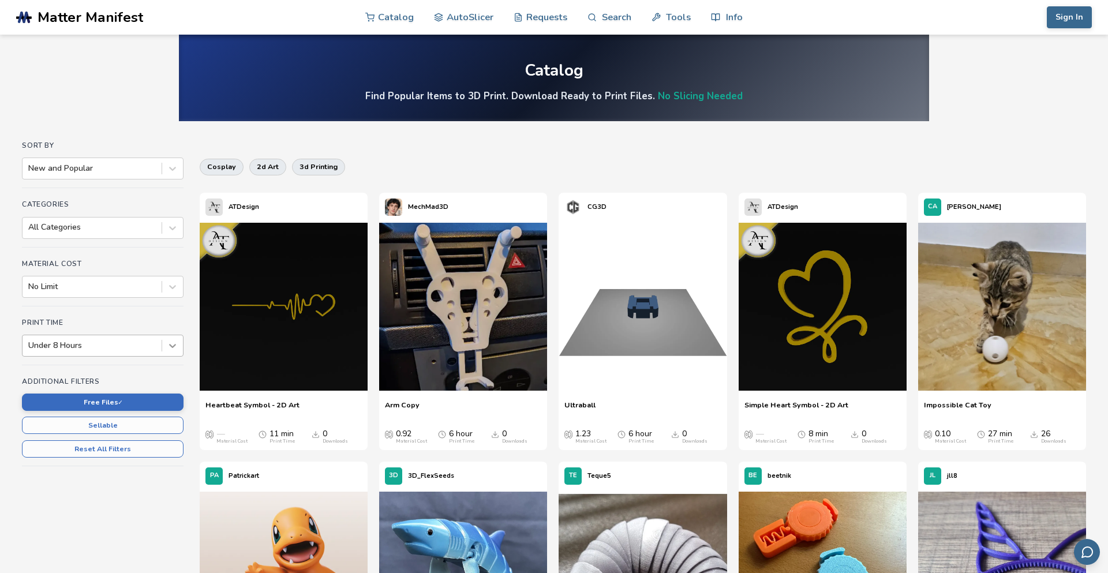
click at [167, 350] on icon at bounding box center [173, 346] width 12 height 12
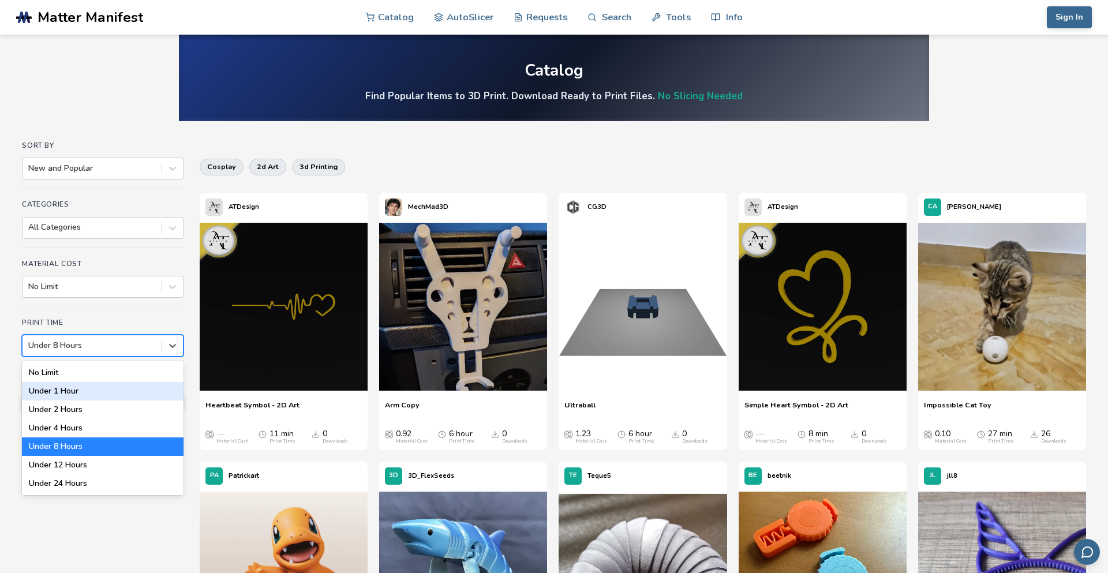
click at [116, 389] on div "Under 1 Hour" at bounding box center [103, 391] width 162 height 18
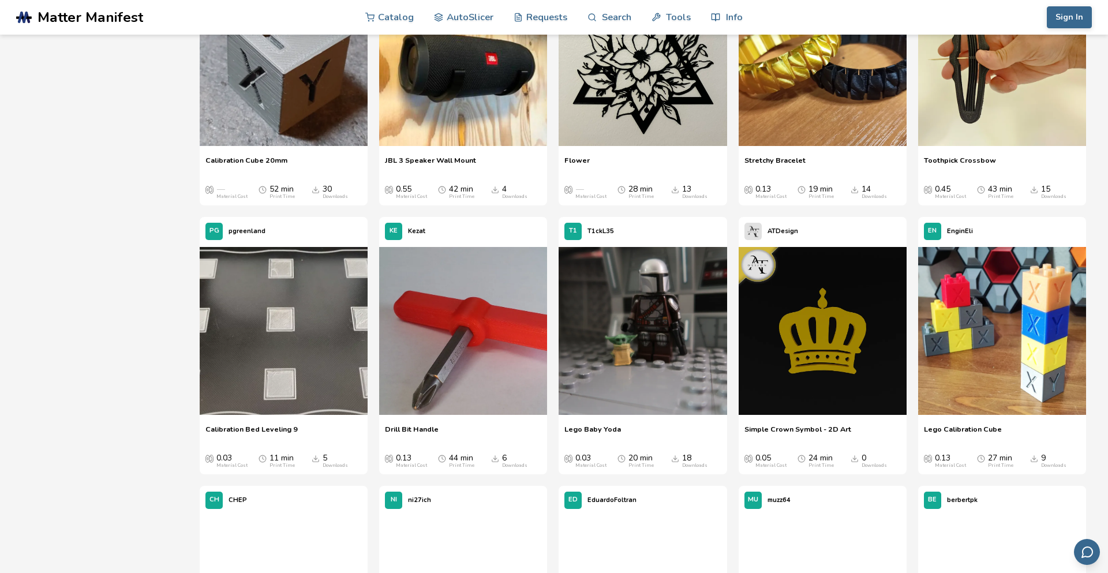
scroll to position [831, 0]
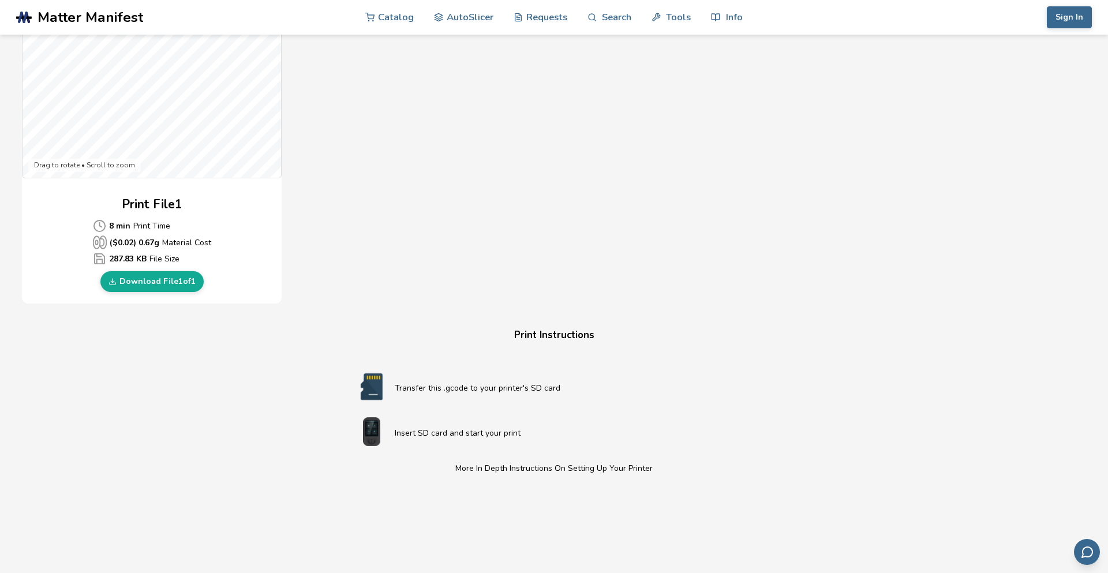
scroll to position [415, 0]
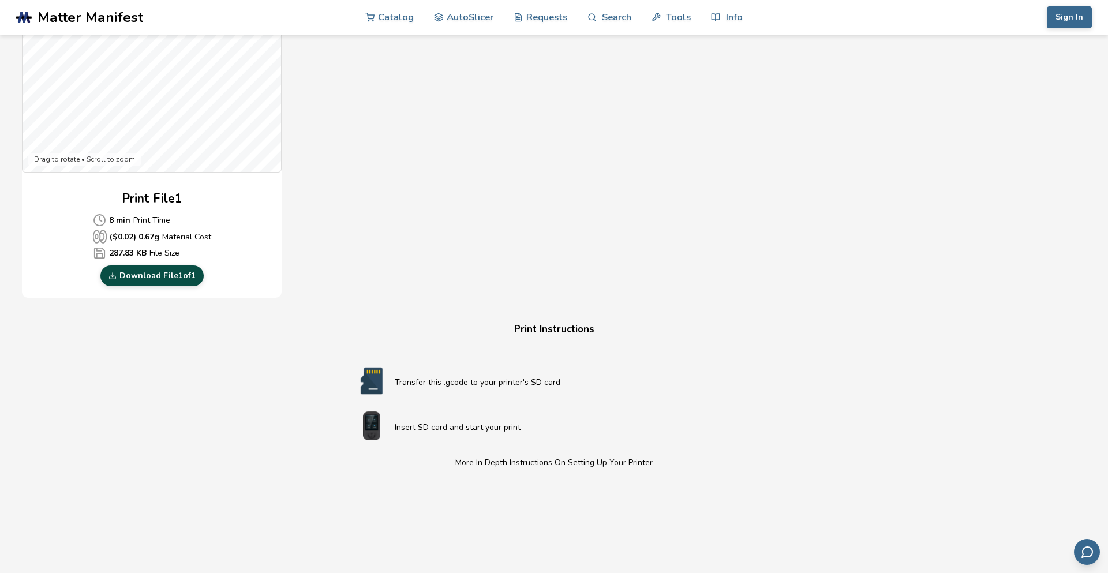
click at [165, 281] on link "Download File 1 of 1" at bounding box center [151, 275] width 103 height 21
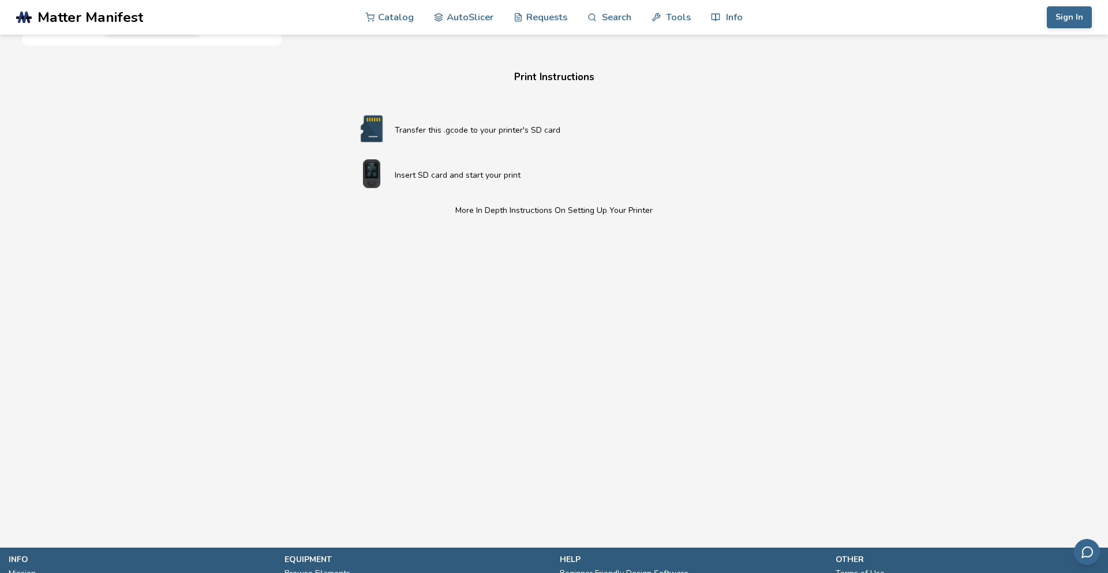
scroll to position [485, 0]
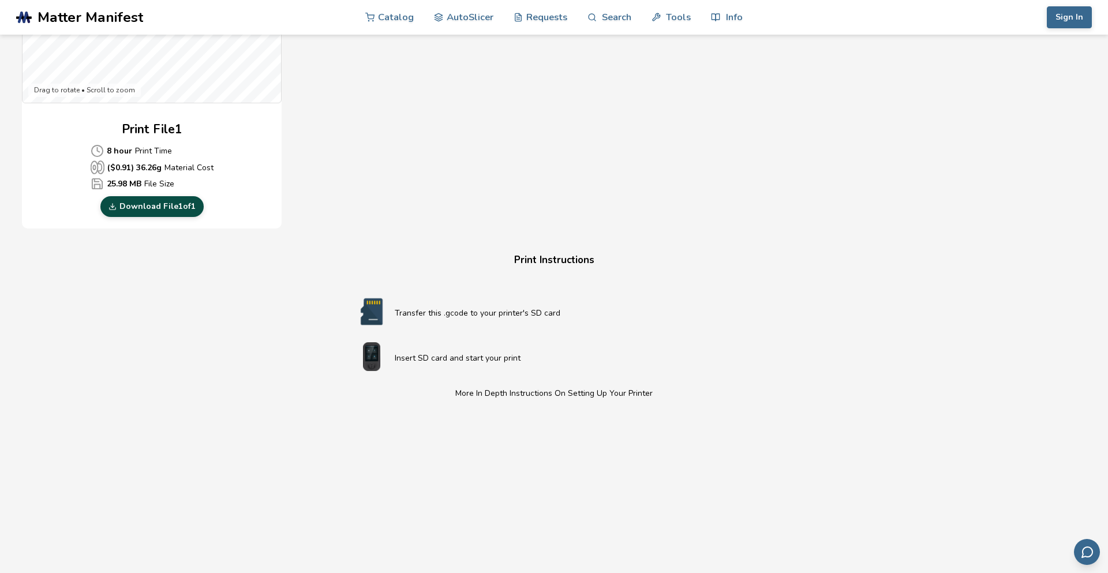
click at [193, 204] on link "Download File 1 of 1" at bounding box center [151, 206] width 103 height 21
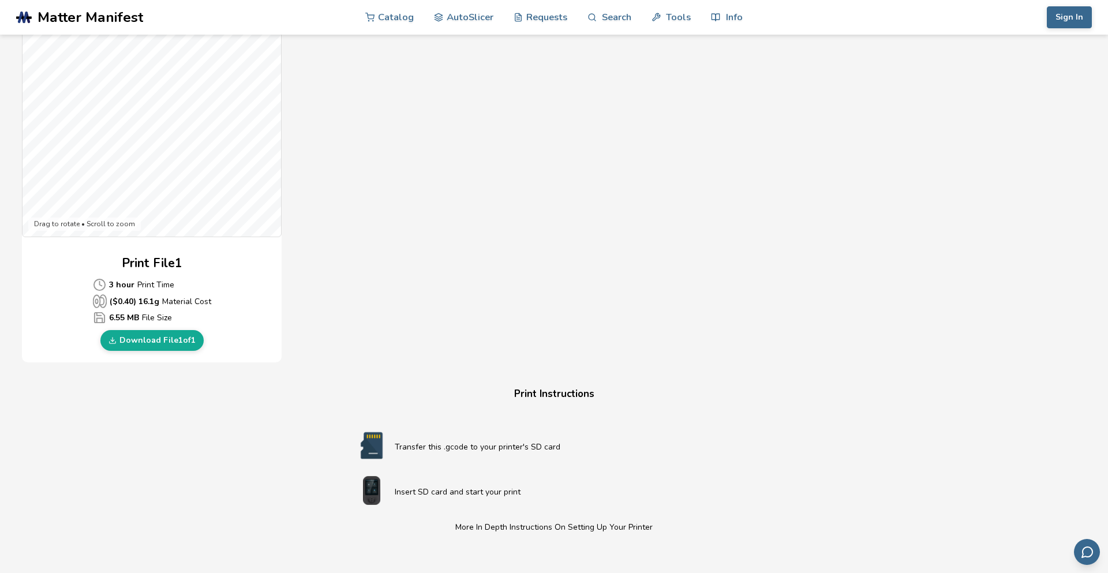
scroll to position [355, 0]
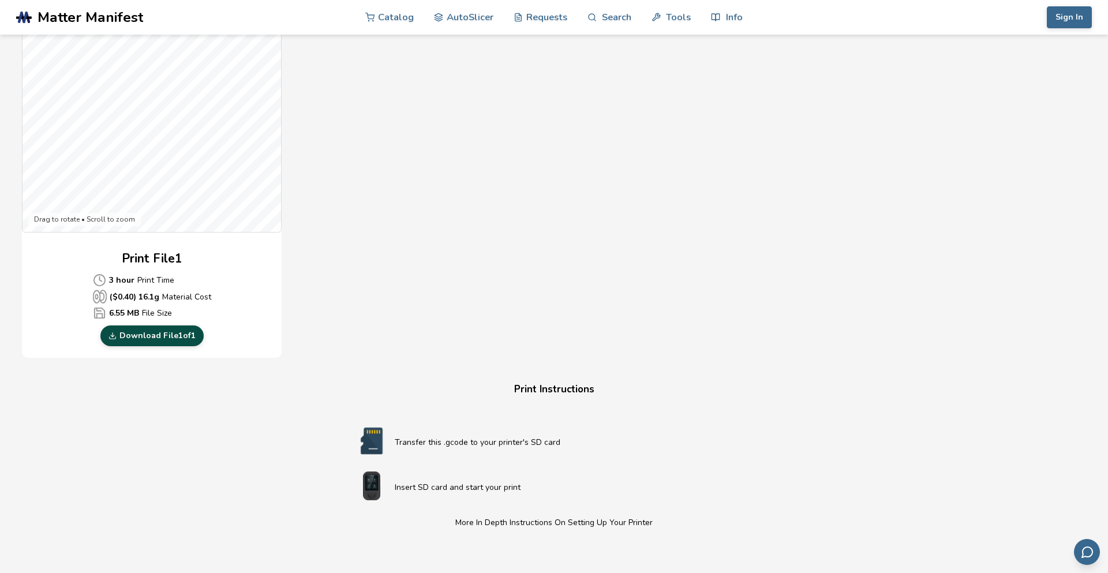
click at [164, 337] on link "Download File 1 of 1" at bounding box center [151, 335] width 103 height 21
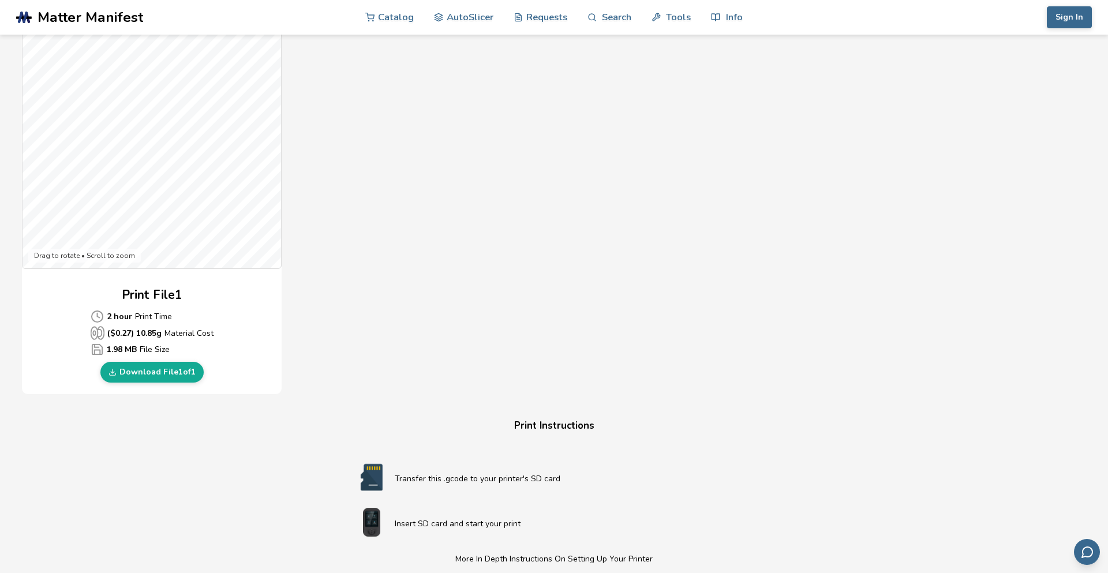
scroll to position [322, 0]
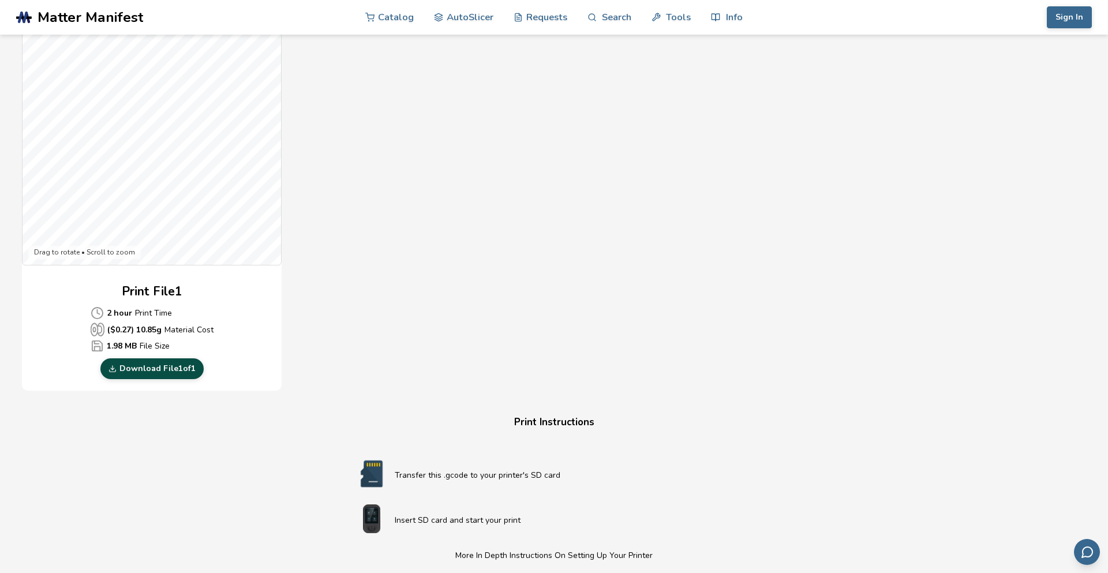
click at [189, 375] on link "Download File 1 of 1" at bounding box center [151, 368] width 103 height 21
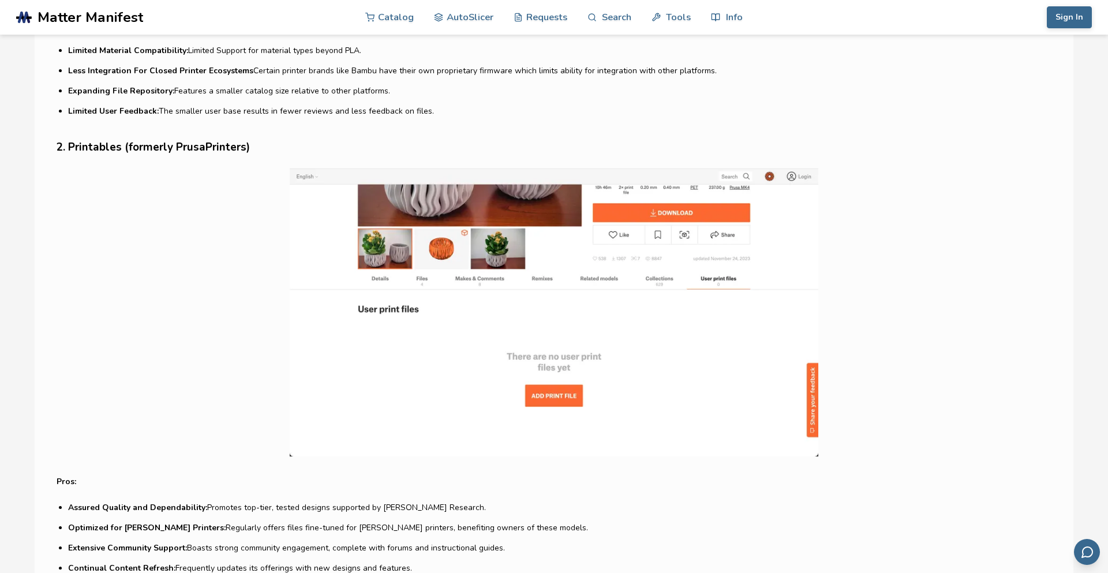
scroll to position [1184, 0]
